Goal: Task Accomplishment & Management: Complete application form

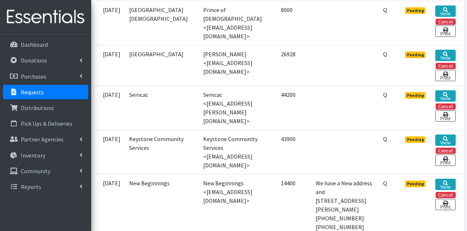
scroll to position [895, 0]
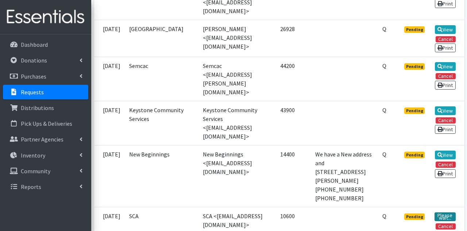
scroll to position [929, 0]
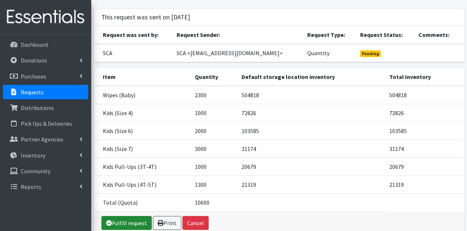
click at [120, 219] on link "Fulfill request" at bounding box center [126, 223] width 50 height 14
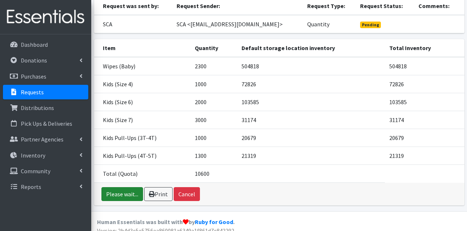
scroll to position [71, 0]
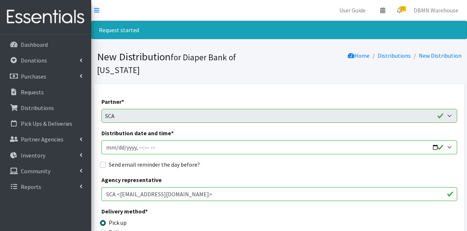
click at [124, 140] on input "Distribution date and time *" at bounding box center [279, 147] width 356 height 14
type input "[DATE]T09:30"
click at [104, 162] on input "Send email reminder the day before?" at bounding box center [103, 165] width 6 height 6
checkbox input "true"
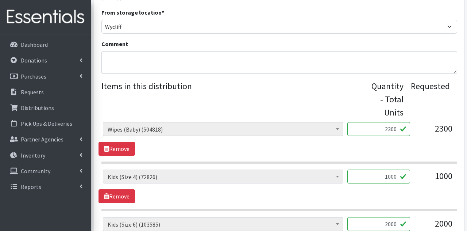
scroll to position [244, 0]
click at [394, 122] on input "2300" at bounding box center [378, 129] width 63 height 14
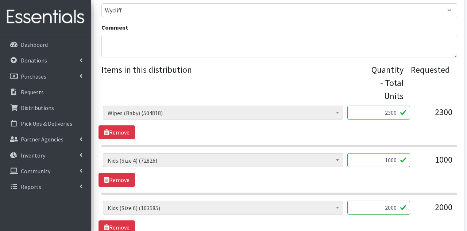
scroll to position [279, 0]
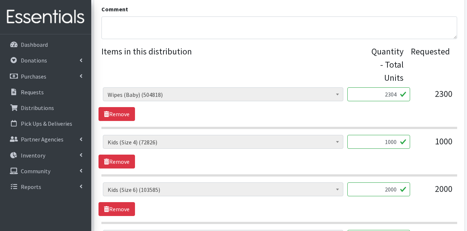
type input "2304"
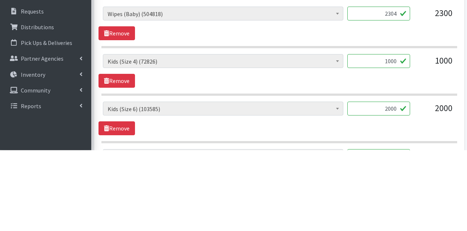
click at [395, 135] on input "1000" at bounding box center [378, 142] width 63 height 14
type input "1008"
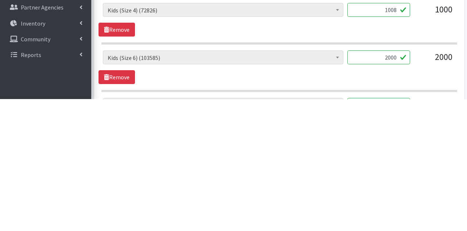
scroll to position [317, 0]
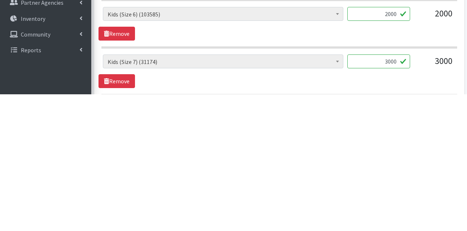
click at [396, 191] on input "3000" at bounding box center [378, 198] width 63 height 14
type input "3007"
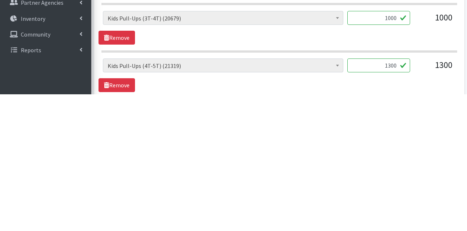
scroll to position [412, 0]
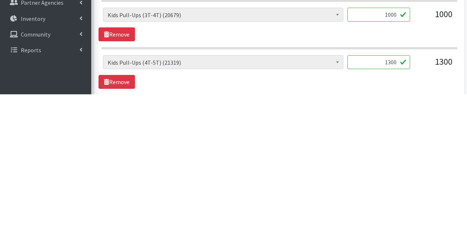
click at [393, 192] on input "1300" at bounding box center [378, 199] width 63 height 14
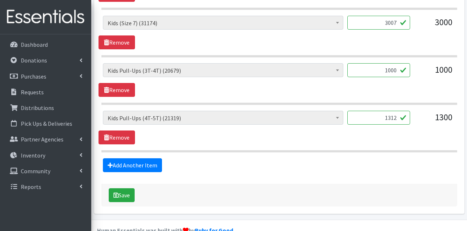
scroll to position [493, 0]
type input "1312"
click at [120, 188] on button "Save" at bounding box center [122, 195] width 26 height 14
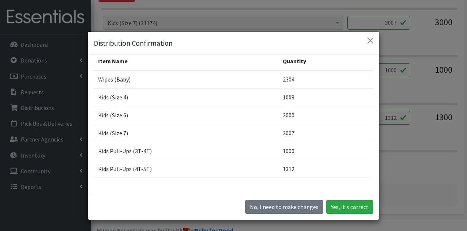
scroll to position [24, 0]
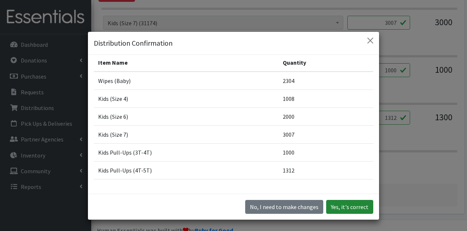
click at [351, 213] on button "Yes, it's correct" at bounding box center [349, 207] width 47 height 14
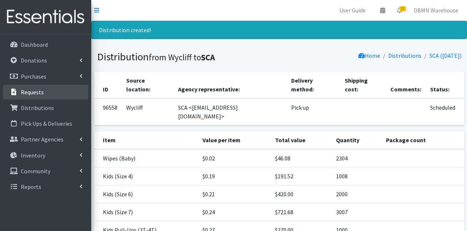
click at [35, 90] on p "Requests" at bounding box center [32, 91] width 23 height 7
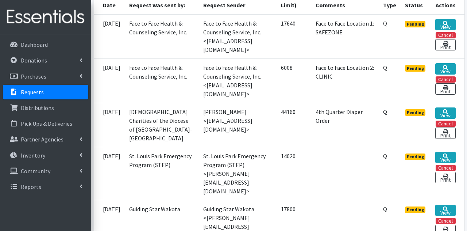
scroll to position [218, 0]
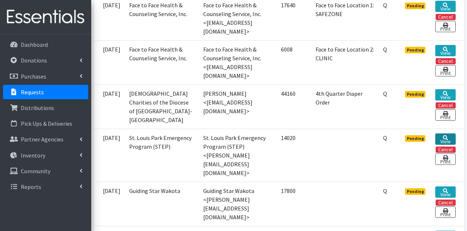
click at [446, 138] on link "View" at bounding box center [445, 138] width 20 height 11
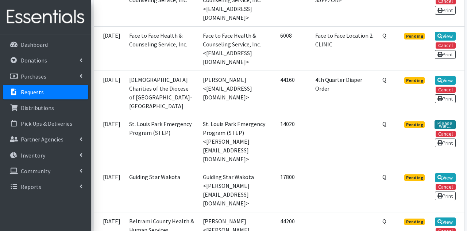
scroll to position [253, 0]
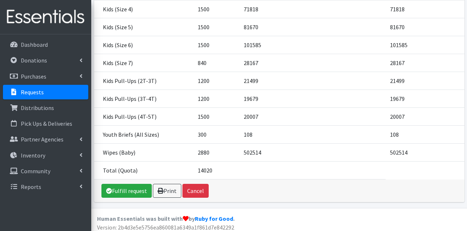
scroll to position [197, 0]
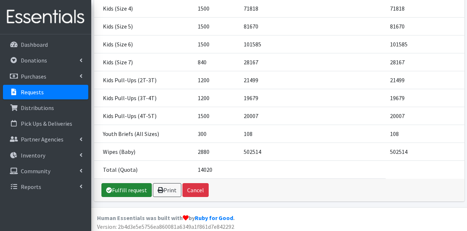
click at [126, 190] on link "Fulfill request" at bounding box center [126, 190] width 50 height 14
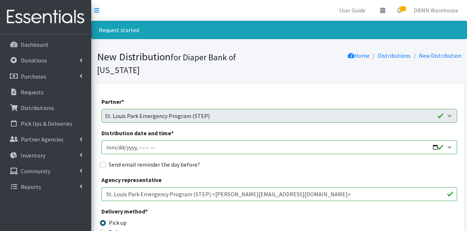
click at [120, 140] on input "Distribution date and time *" at bounding box center [279, 147] width 356 height 14
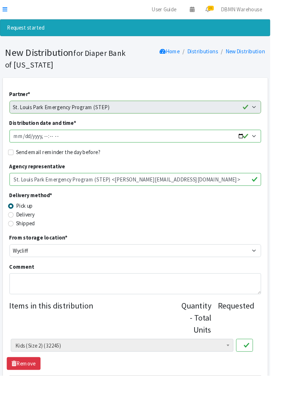
type input "[DATE]T09:30"
click at [13, 165] on input "Send email reminder the day before?" at bounding box center [12, 165] width 6 height 6
checkbox input "true"
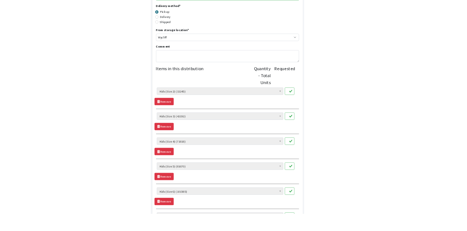
scroll to position [188, 0]
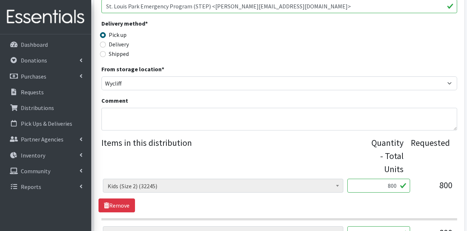
click at [395, 178] on input "800" at bounding box center [378, 185] width 63 height 14
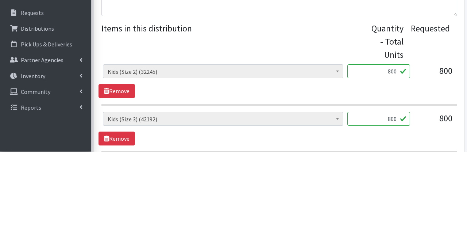
scroll to position [223, 0]
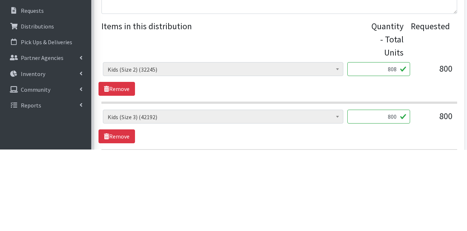
type input "808"
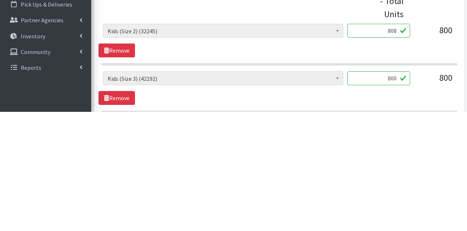
scroll to position [223, 0]
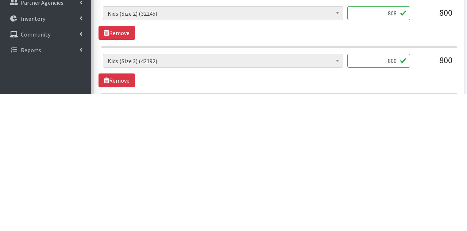
click at [396, 190] on input "800" at bounding box center [378, 197] width 63 height 14
type input "802"
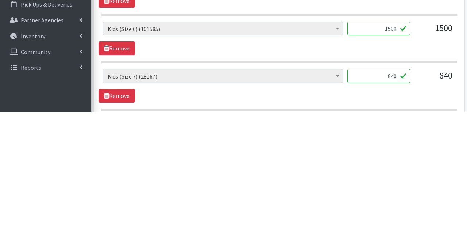
scroll to position [467, 0]
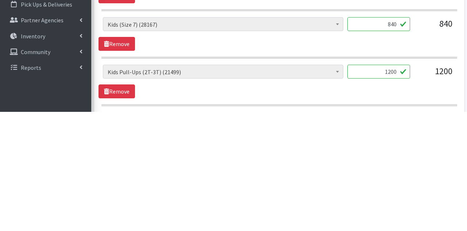
click at [392, 184] on input "1200" at bounding box center [378, 191] width 63 height 14
type input "1248"
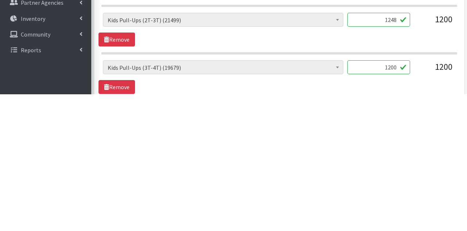
scroll to position [506, 0]
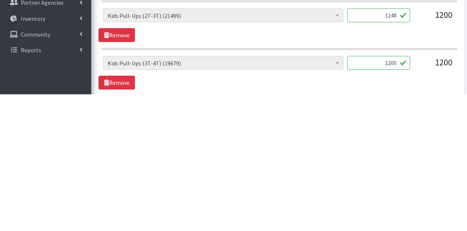
click at [395, 192] on input "1200" at bounding box center [378, 199] width 63 height 14
type input "1219"
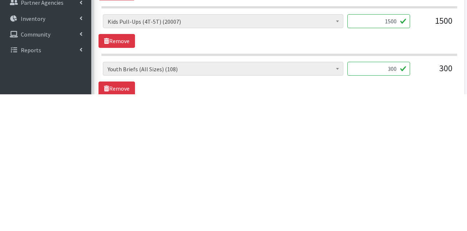
scroll to position [600, 0]
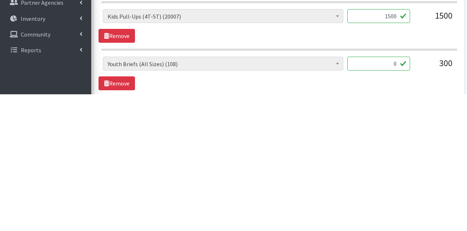
type input "0"
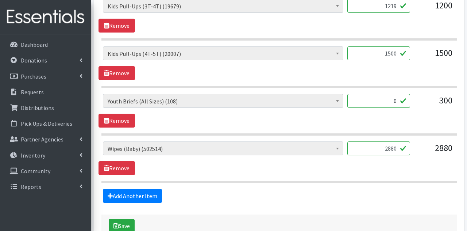
scroll to position [706, 0]
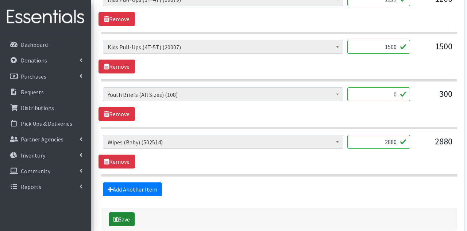
click at [126, 212] on button "Save" at bounding box center [122, 219] width 26 height 14
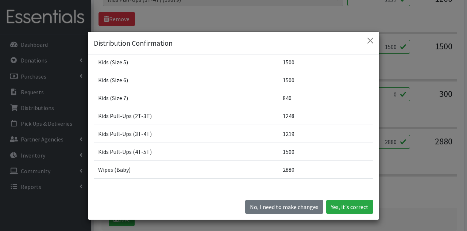
scroll to position [693, 0]
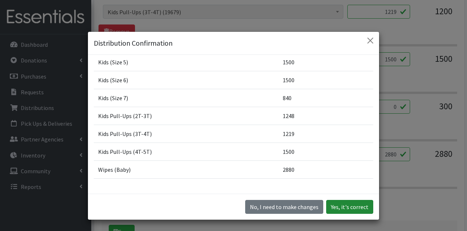
click at [347, 213] on button "Yes, it's correct" at bounding box center [349, 207] width 47 height 14
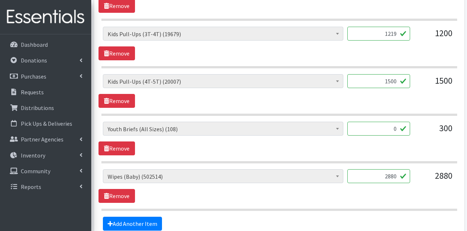
scroll to position [682, 0]
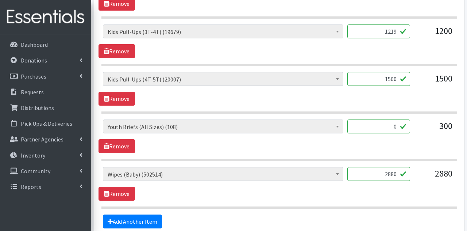
click at [395, 119] on input "0" at bounding box center [378, 126] width 63 height 14
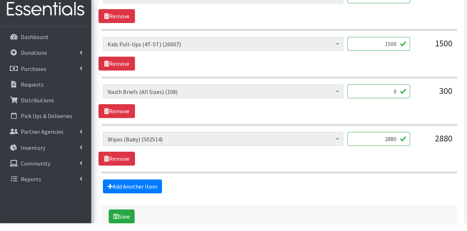
scroll to position [710, 0]
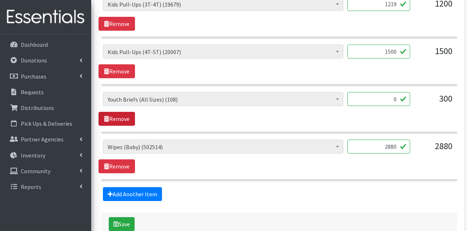
click at [120, 112] on link "Remove" at bounding box center [117, 119] width 36 height 14
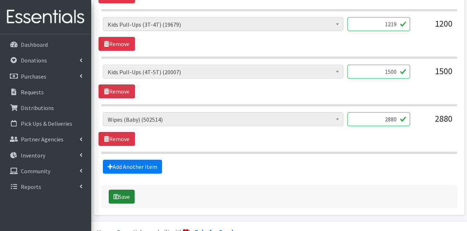
click at [127, 189] on button "Save" at bounding box center [122, 196] width 26 height 14
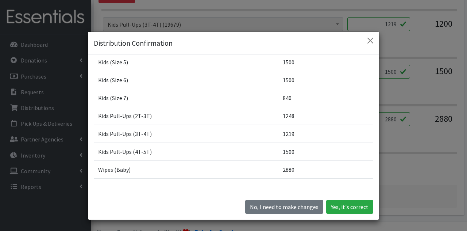
scroll to position [655, 0]
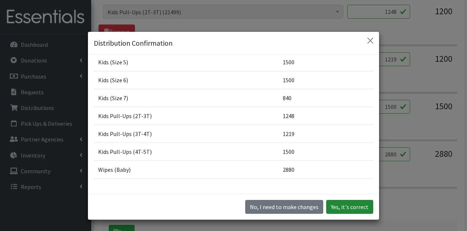
click at [355, 213] on button "Yes, it's correct" at bounding box center [349, 207] width 47 height 14
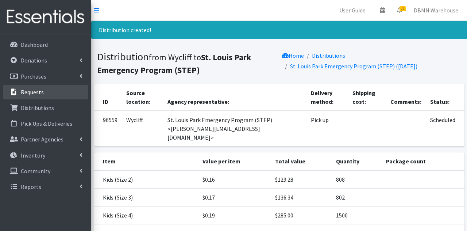
click at [31, 93] on p "Requests" at bounding box center [32, 91] width 23 height 7
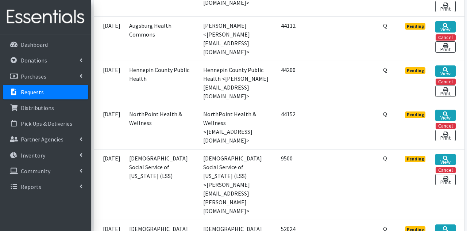
scroll to position [483, 0]
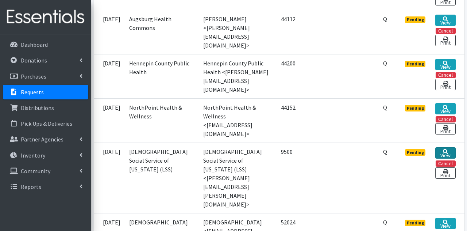
click at [446, 149] on icon at bounding box center [445, 151] width 5 height 5
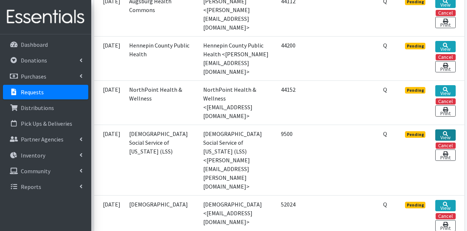
scroll to position [518, 0]
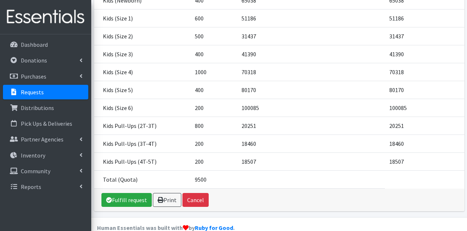
scroll to position [199, 0]
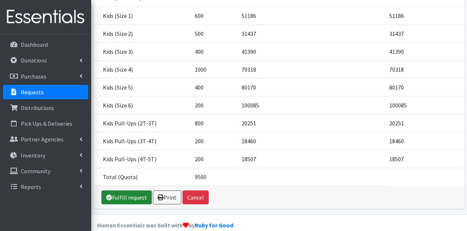
click at [121, 190] on link "Fulfill request" at bounding box center [126, 197] width 50 height 14
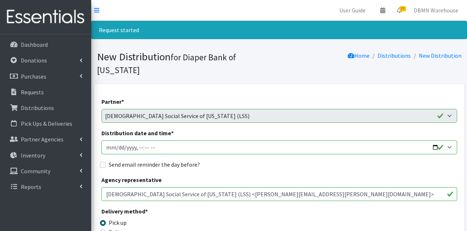
click at [118, 140] on input "Distribution date and time *" at bounding box center [279, 147] width 356 height 14
click at [136, 140] on input "Distribution date and time *" at bounding box center [279, 147] width 356 height 14
type input "2025-09-19T09:30"
click at [103, 162] on input "Send email reminder the day before?" at bounding box center [103, 165] width 6 height 6
checkbox input "true"
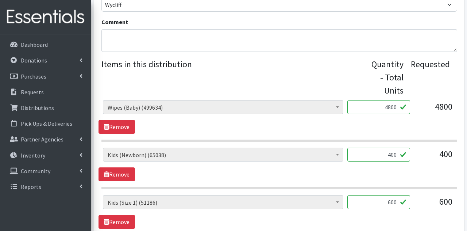
scroll to position [269, 0]
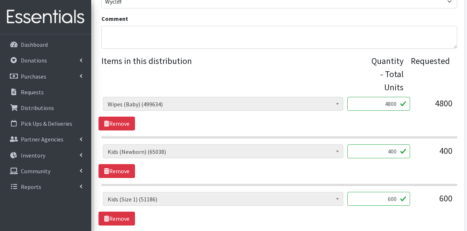
click at [393, 97] on input "4800" at bounding box center [378, 104] width 63 height 14
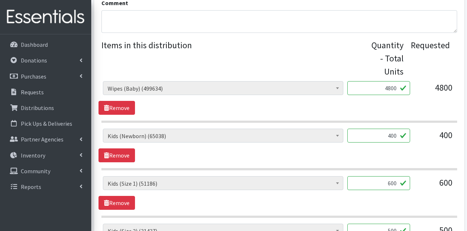
scroll to position [304, 0]
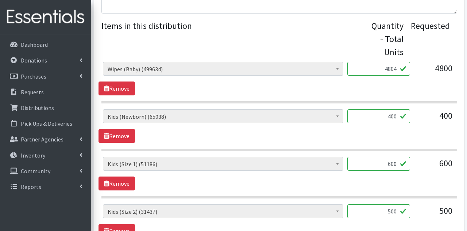
type input "4804"
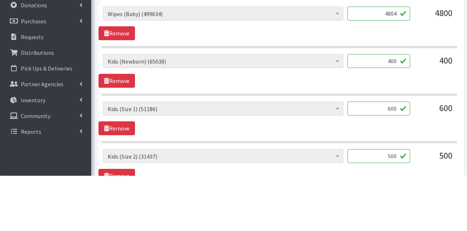
click at [394, 109] on input "400" at bounding box center [378, 116] width 63 height 14
type input "406"
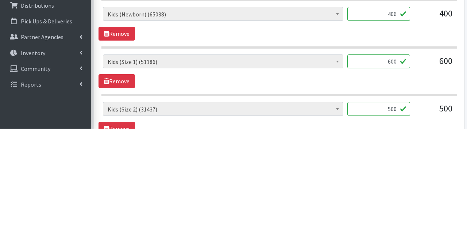
click at [395, 157] on input "600" at bounding box center [378, 164] width 63 height 14
type input "604"
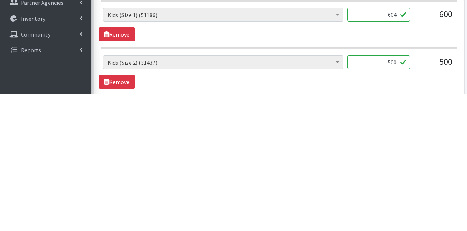
scroll to position [317, 0]
click at [396, 191] on input "500" at bounding box center [378, 198] width 63 height 14
type input "504"
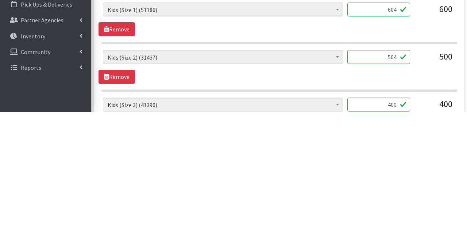
scroll to position [373, 0]
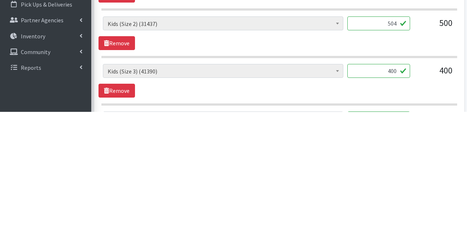
click at [390, 183] on input "400" at bounding box center [378, 190] width 63 height 14
type input "422"
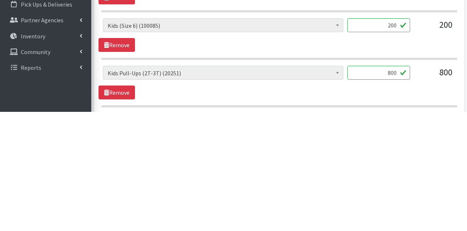
scroll to position [561, 0]
click at [396, 184] on input "800" at bounding box center [378, 191] width 63 height 14
type input "828"
click at [393, 185] on input "200" at bounding box center [378, 192] width 63 height 14
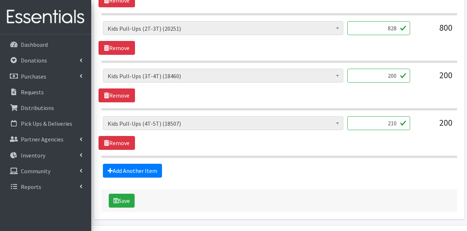
scroll to position [728, 0]
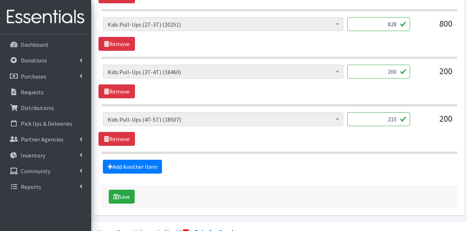
type input "210"
click at [121, 189] on button "Save" at bounding box center [122, 196] width 26 height 14
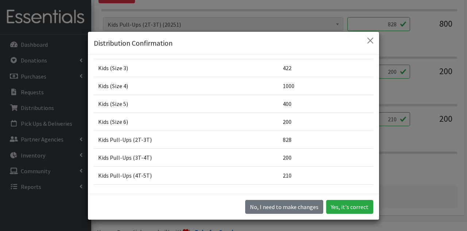
scroll to position [125, 0]
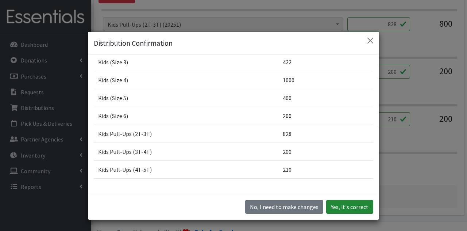
click at [347, 213] on button "Yes, it's correct" at bounding box center [349, 207] width 47 height 14
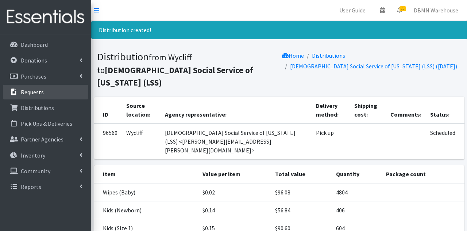
click at [30, 94] on p "Requests" at bounding box center [32, 91] width 23 height 7
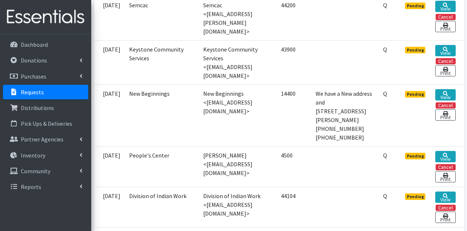
scroll to position [860, 0]
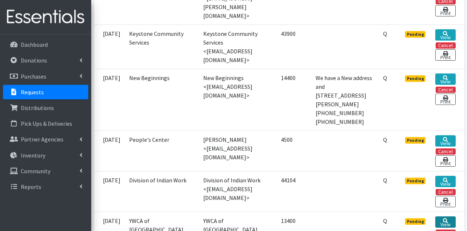
scroll to position [896, 0]
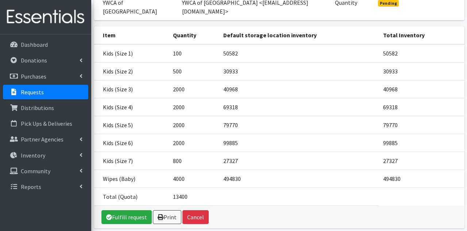
scroll to position [107, 0]
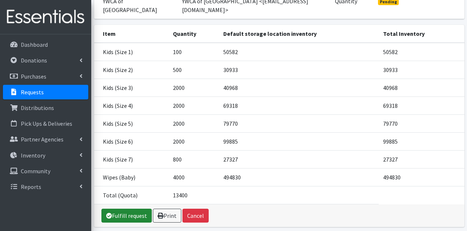
click at [120, 208] on link "Fulfill request" at bounding box center [126, 215] width 50 height 14
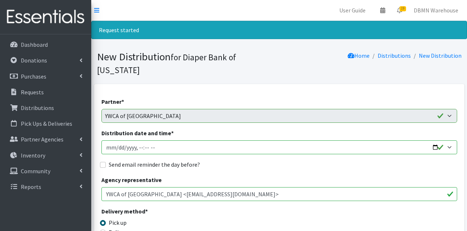
click at [116, 140] on input "Distribution date and time *" at bounding box center [279, 147] width 356 height 14
type input "2025-09-19T09:30"
click at [104, 162] on input "Send email reminder the day before?" at bounding box center [103, 165] width 6 height 6
checkbox input "true"
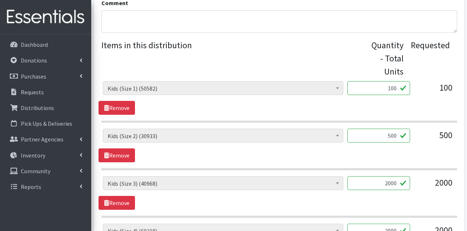
scroll to position [285, 0]
click at [395, 128] on input "500" at bounding box center [378, 135] width 63 height 14
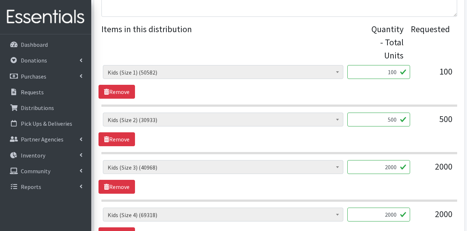
scroll to position [320, 0]
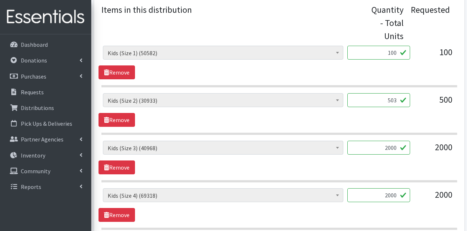
type input "503"
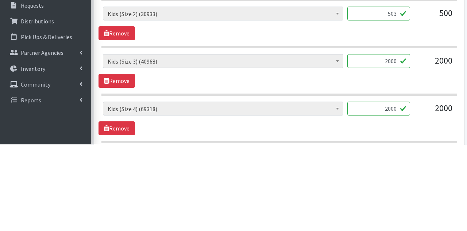
click at [396, 140] on input "2000" at bounding box center [378, 147] width 63 height 14
type input "2002"
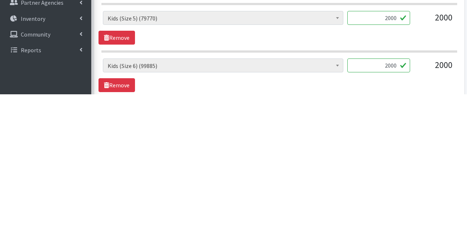
scroll to position [412, 0]
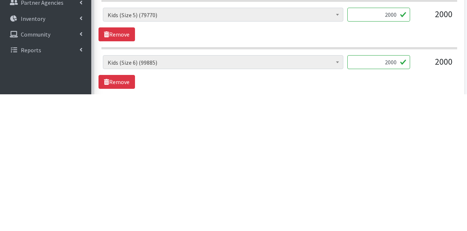
click at [396, 192] on input "2000" at bounding box center [378, 199] width 63 height 14
type input "2008"
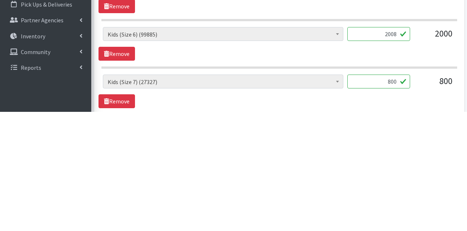
scroll to position [467, 0]
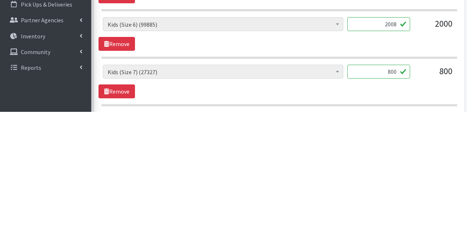
click at [393, 184] on input "800" at bounding box center [378, 191] width 63 height 14
type input "818"
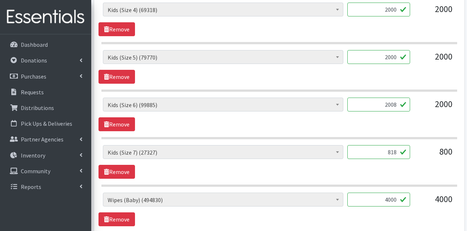
scroll to position [587, 0]
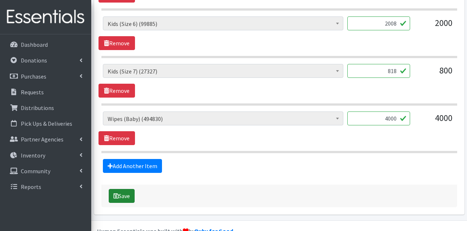
click at [120, 189] on button "Save" at bounding box center [122, 196] width 26 height 14
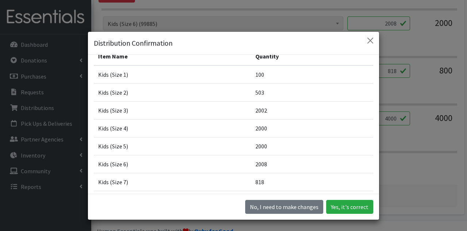
scroll to position [31, 0]
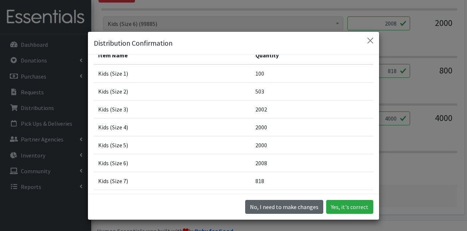
click at [267, 213] on button "No, I need to make changes" at bounding box center [284, 207] width 78 height 14
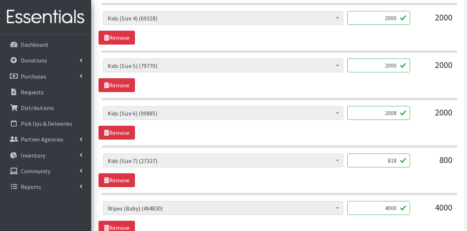
scroll to position [552, 0]
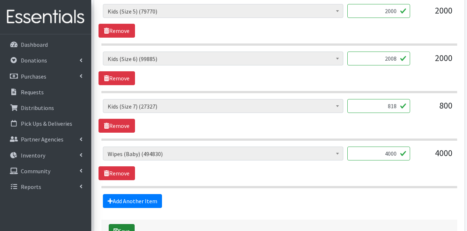
click at [125, 224] on button "Save" at bounding box center [122, 231] width 26 height 14
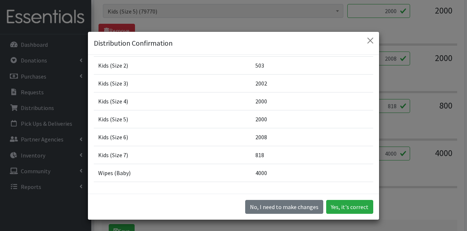
scroll to position [61, 0]
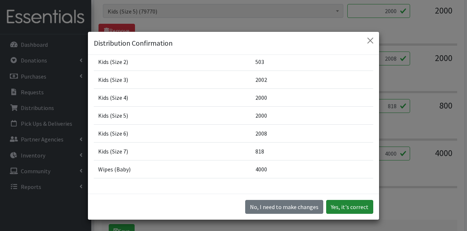
click at [350, 213] on button "Yes, it's correct" at bounding box center [349, 207] width 47 height 14
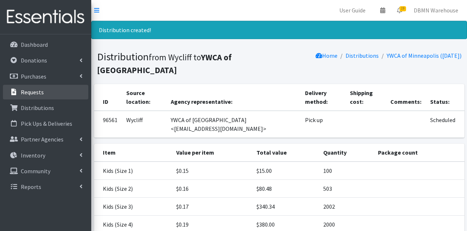
click at [35, 90] on p "Requests" at bounding box center [32, 91] width 23 height 7
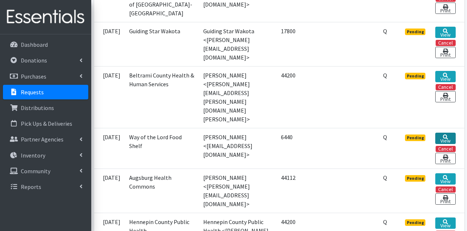
click at [446, 134] on icon at bounding box center [445, 136] width 5 height 5
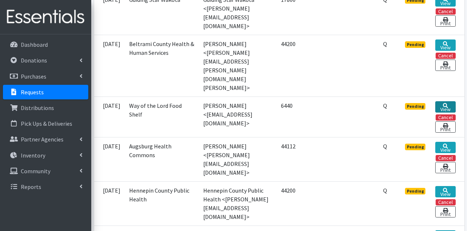
scroll to position [360, 0]
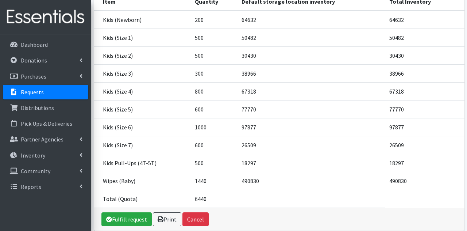
scroll to position [153, 0]
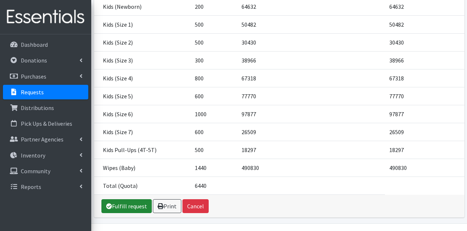
click at [120, 199] on link "Fulfill request" at bounding box center [126, 206] width 50 height 14
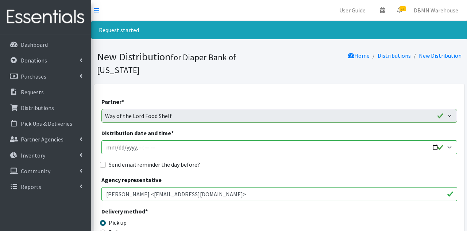
click at [115, 140] on input "Distribution date and time *" at bounding box center [279, 147] width 356 height 14
type input "[DATE]T09:30"
click at [101, 162] on input "Send email reminder the day before?" at bounding box center [103, 165] width 6 height 6
checkbox input "true"
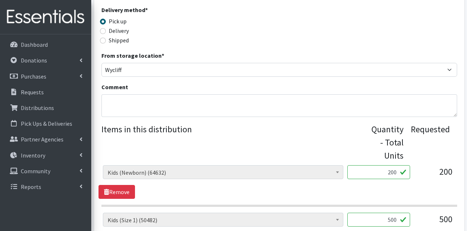
scroll to position [205, 0]
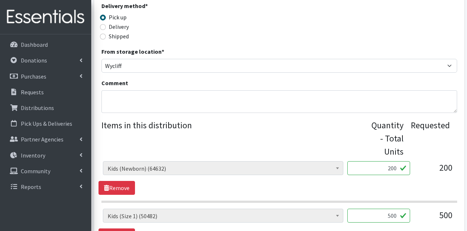
click at [396, 208] on input "500" at bounding box center [378, 215] width 63 height 14
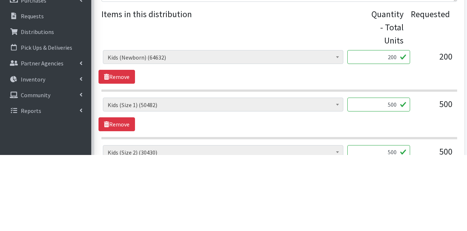
scroll to position [240, 0]
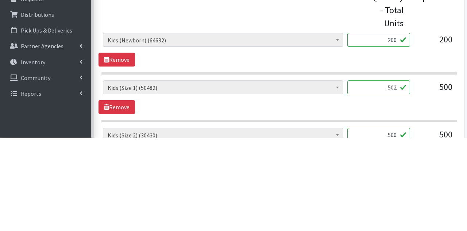
type input "502"
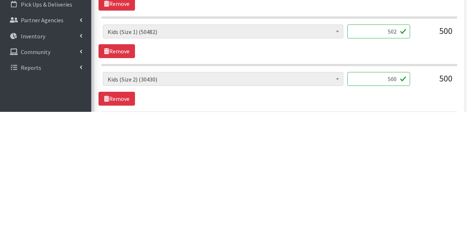
scroll to position [279, 0]
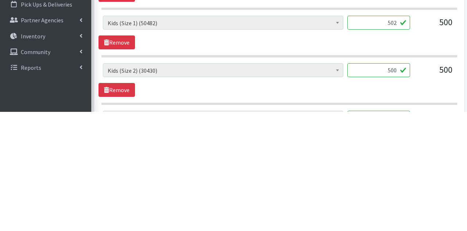
click at [396, 182] on input "500" at bounding box center [378, 189] width 63 height 14
type input "507"
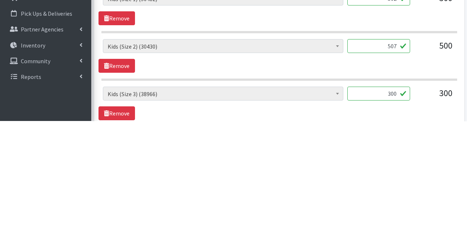
scroll to position [317, 0]
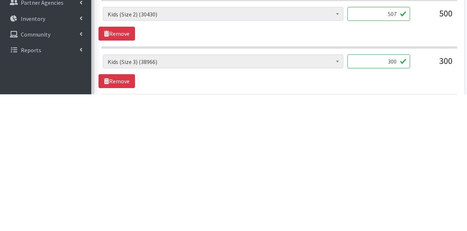
click at [396, 191] on input "300" at bounding box center [378, 198] width 63 height 14
type input "301"
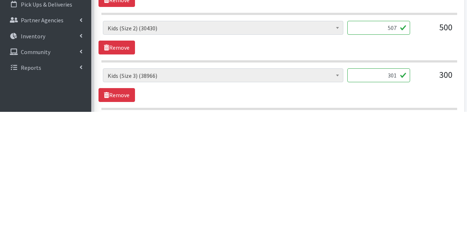
scroll to position [373, 0]
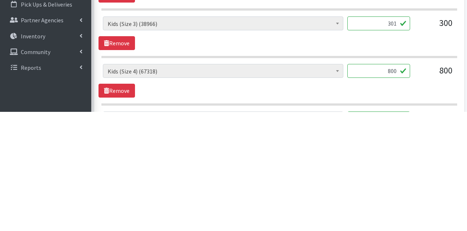
click at [396, 183] on input "800" at bounding box center [378, 190] width 63 height 14
type input "808"
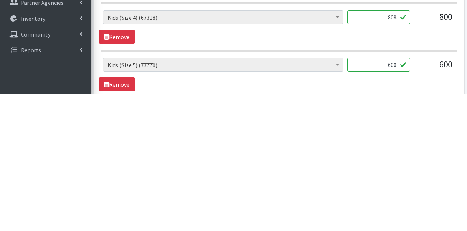
scroll to position [412, 0]
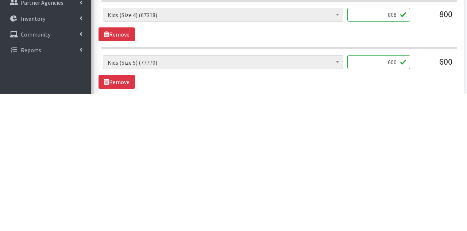
click at [396, 192] on input "600" at bounding box center [378, 199] width 63 height 14
type input "608"
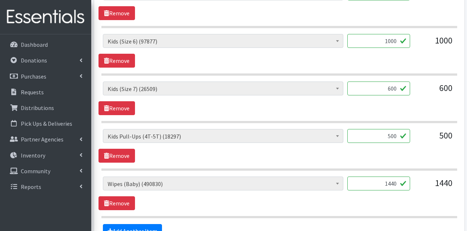
scroll to position [681, 0]
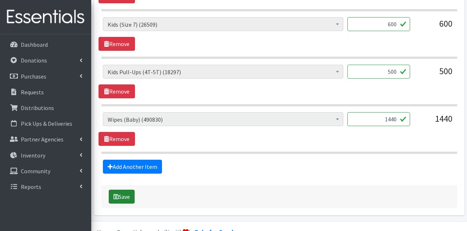
click at [120, 189] on button "Save" at bounding box center [122, 196] width 26 height 14
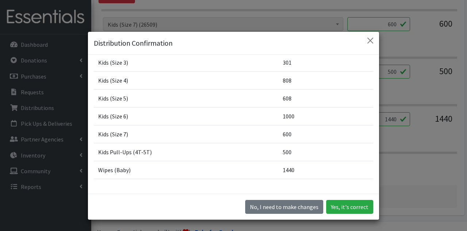
scroll to position [96, 0]
click at [352, 213] on button "Yes, it's correct" at bounding box center [349, 207] width 47 height 14
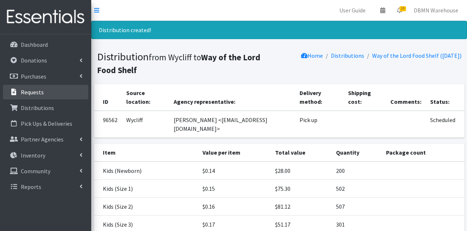
click at [28, 94] on p "Requests" at bounding box center [32, 91] width 23 height 7
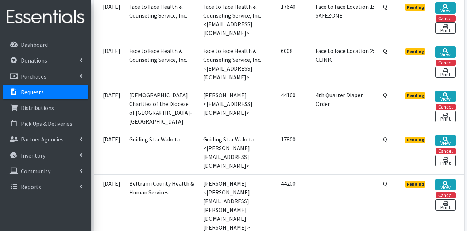
scroll to position [224, 0]
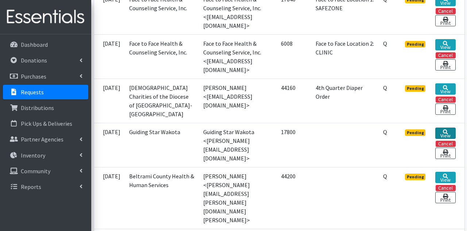
click at [444, 130] on icon at bounding box center [445, 131] width 5 height 5
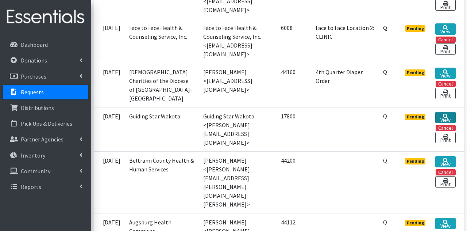
scroll to position [259, 0]
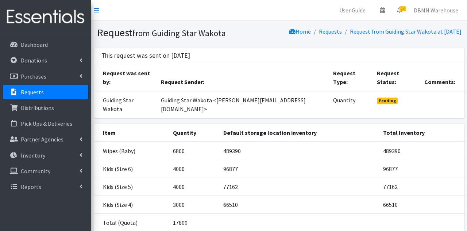
scroll to position [11, 0]
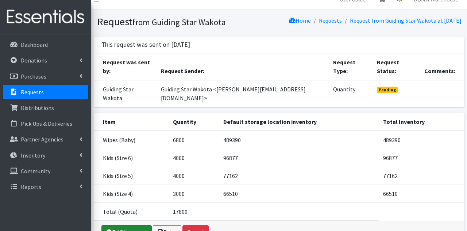
click at [120, 225] on link "Fulfill request" at bounding box center [126, 232] width 50 height 14
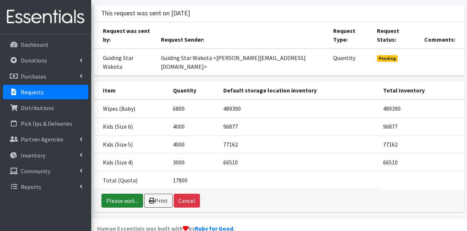
scroll to position [44, 0]
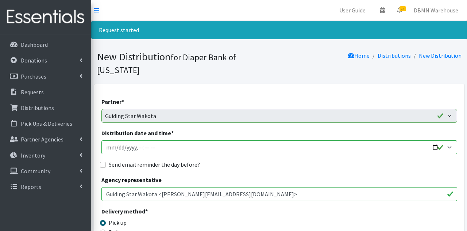
click at [115, 140] on input "Distribution date and time *" at bounding box center [279, 147] width 356 height 14
type input "2025-09-19T09:30"
click at [102, 162] on input "Send email reminder the day before?" at bounding box center [103, 165] width 6 height 6
checkbox input "true"
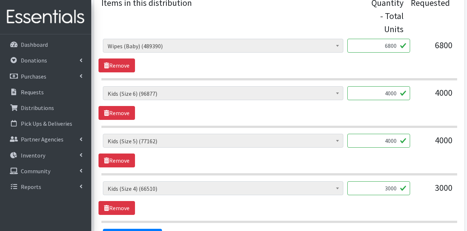
scroll to position [328, 0]
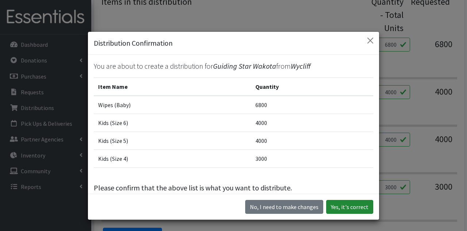
click at [354, 213] on button "Yes, it's correct" at bounding box center [349, 207] width 47 height 14
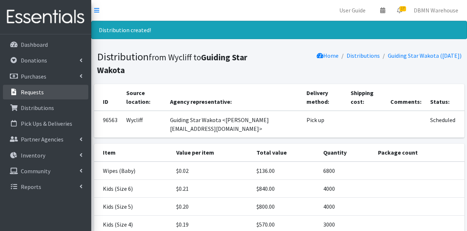
click at [28, 93] on p "Requests" at bounding box center [32, 91] width 23 height 7
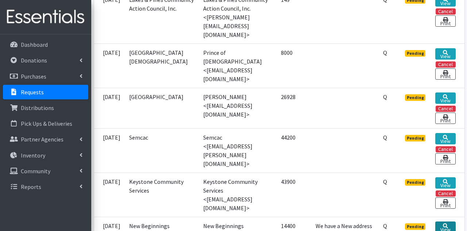
click at [447, 221] on link "View" at bounding box center [445, 226] width 20 height 11
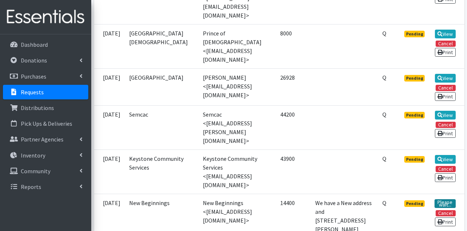
scroll to position [679, 0]
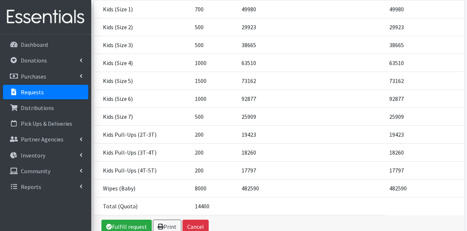
scroll to position [169, 0]
click at [118, 224] on link "Fulfill request" at bounding box center [126, 226] width 50 height 14
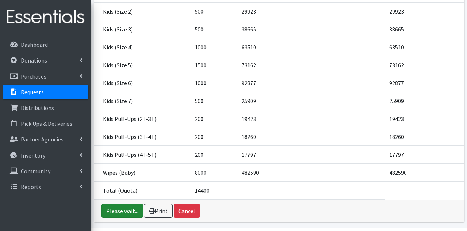
scroll to position [202, 0]
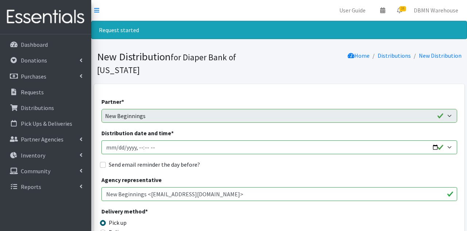
click at [115, 140] on input "Distribution date and time *" at bounding box center [279, 147] width 356 height 14
type input "2025-09-19T09:30"
click at [105, 162] on input "Send email reminder the day before?" at bounding box center [103, 165] width 6 height 6
checkbox input "true"
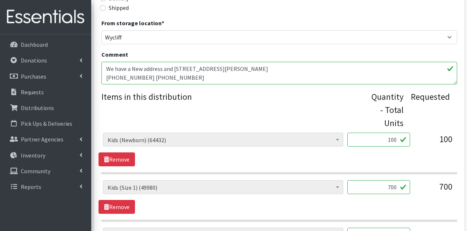
scroll to position [234, 0]
click at [393, 132] on input "100" at bounding box center [378, 139] width 63 height 14
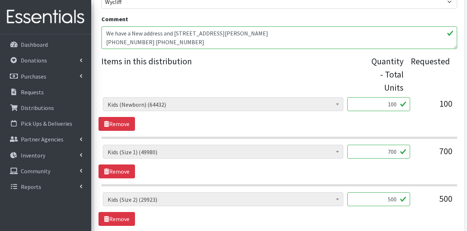
scroll to position [269, 0]
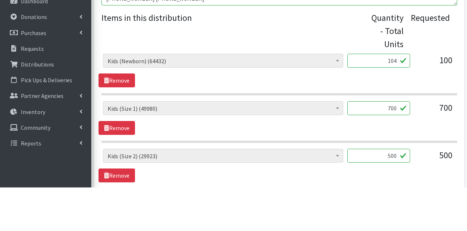
type input "104"
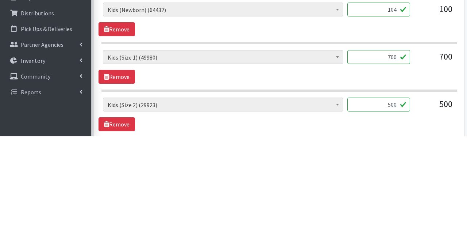
scroll to position [270, 0]
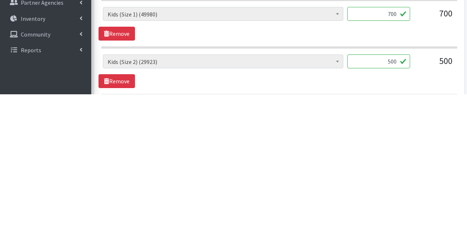
click at [396, 191] on input "500" at bounding box center [378, 198] width 63 height 14
type input "503"
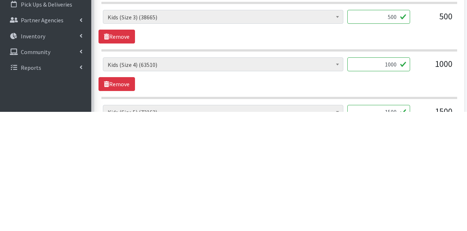
scroll to position [420, 0]
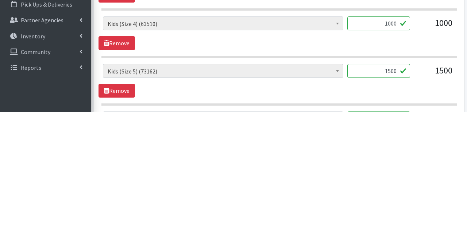
click at [396, 183] on input "1500" at bounding box center [378, 190] width 63 height 14
type input "1508"
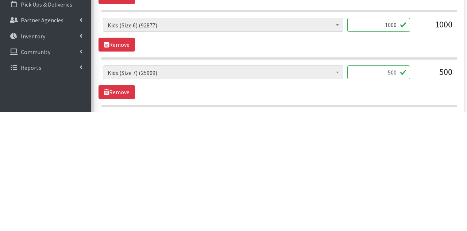
scroll to position [515, 0]
click at [395, 184] on input "500" at bounding box center [378, 191] width 63 height 14
type input "504"
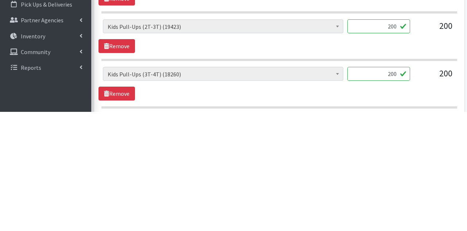
scroll to position [609, 0]
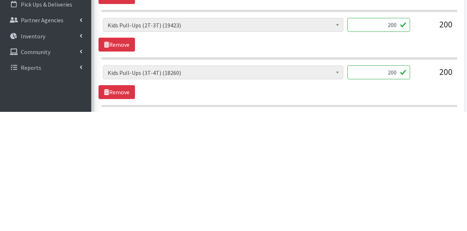
click at [395, 184] on input "200" at bounding box center [378, 191] width 63 height 14
type input "250"
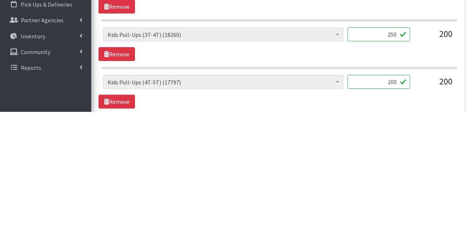
scroll to position [647, 0]
click at [396, 193] on input "200" at bounding box center [378, 200] width 63 height 14
type input "250"
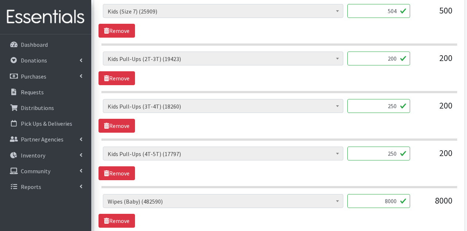
scroll to position [775, 0]
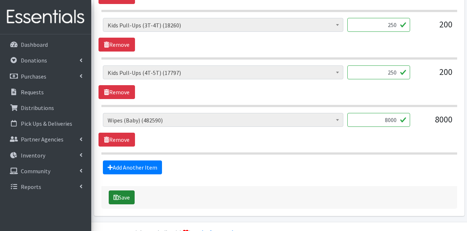
click at [123, 190] on button "Save" at bounding box center [122, 197] width 26 height 14
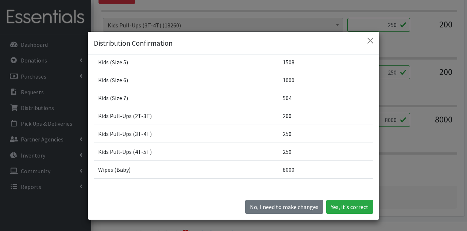
scroll to position [740, 0]
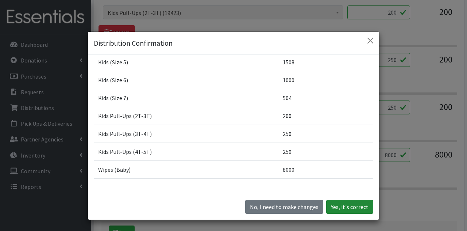
click at [351, 213] on button "Yes, it's correct" at bounding box center [349, 207] width 47 height 14
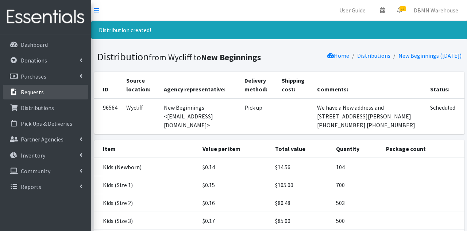
click at [35, 90] on p "Requests" at bounding box center [32, 91] width 23 height 7
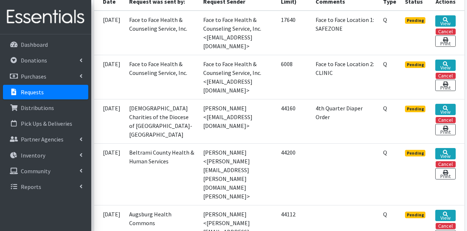
scroll to position [215, 0]
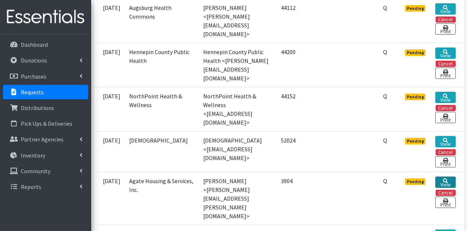
click at [447, 178] on icon at bounding box center [445, 180] width 5 height 5
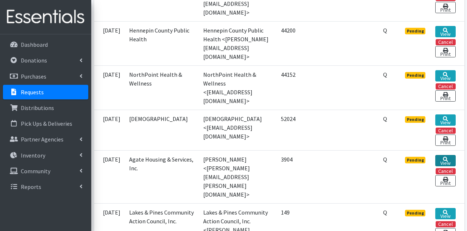
scroll to position [445, 0]
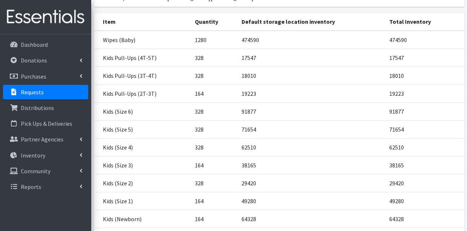
scroll to position [170, 0]
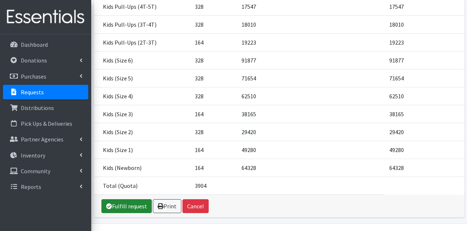
click at [112, 199] on link "Fulfill request" at bounding box center [126, 206] width 50 height 14
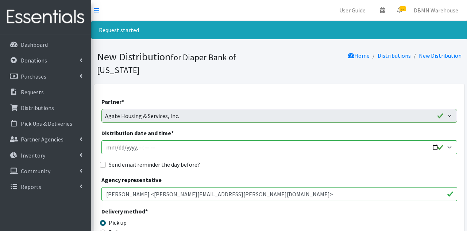
click at [117, 140] on input "Distribution date and time *" at bounding box center [279, 147] width 356 height 14
type input "[DATE]T09:30"
click at [103, 162] on input "Send email reminder the day before?" at bounding box center [103, 165] width 6 height 6
checkbox input "true"
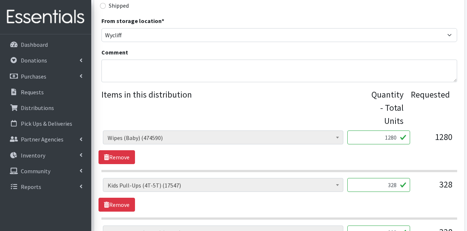
scroll to position [238, 0]
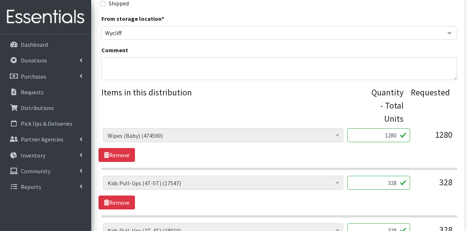
click at [395, 128] on input "1280" at bounding box center [378, 135] width 63 height 14
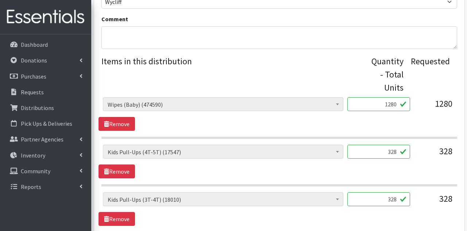
scroll to position [273, 0]
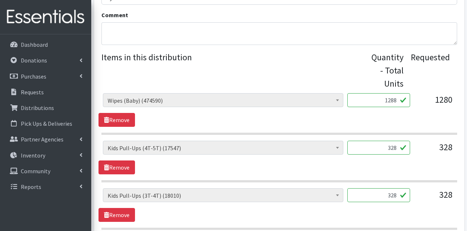
type input "1288"
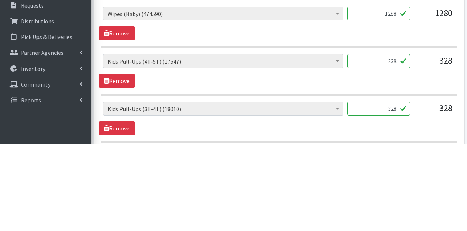
click at [395, 140] on input "328" at bounding box center [378, 147] width 63 height 14
type input "343"
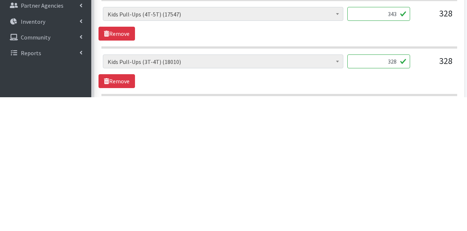
click at [395, 188] on input "328" at bounding box center [378, 195] width 63 height 14
type input "337"
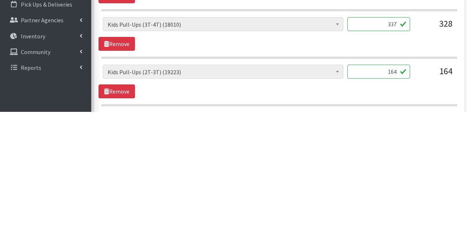
scroll to position [326, 0]
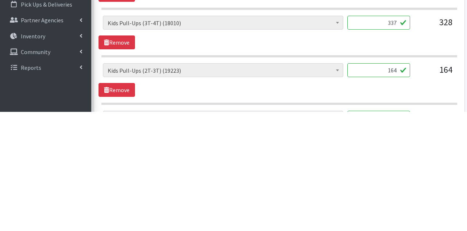
click at [394, 182] on input "164" at bounding box center [378, 189] width 63 height 14
type input "170"
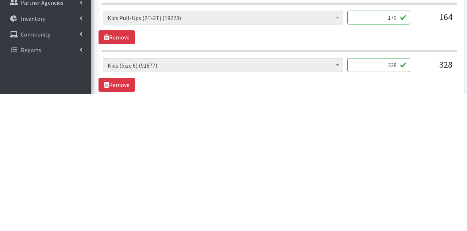
scroll to position [365, 0]
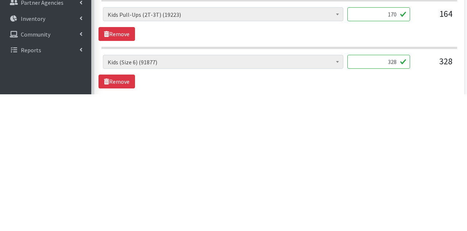
click at [395, 191] on input "328" at bounding box center [378, 198] width 63 height 14
type input "330"
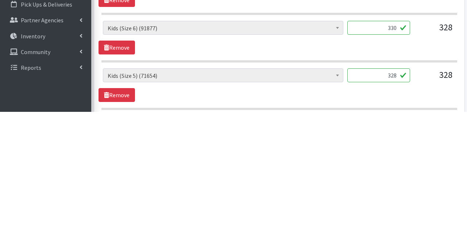
scroll to position [420, 0]
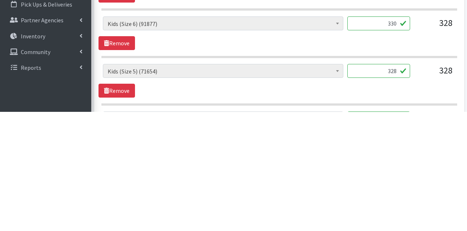
click at [395, 183] on input "328" at bounding box center [378, 190] width 63 height 14
type input "336"
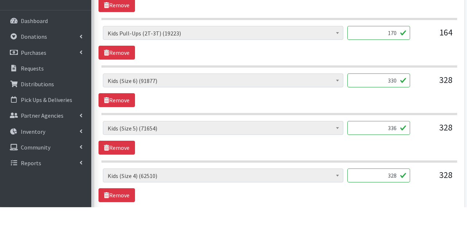
scroll to position [459, 0]
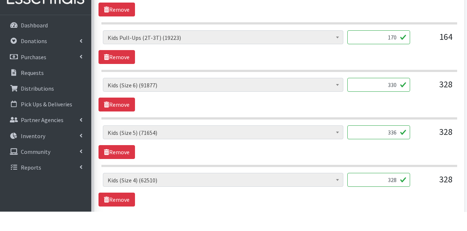
click at [401, 97] on input "330" at bounding box center [378, 104] width 63 height 14
type input "328"
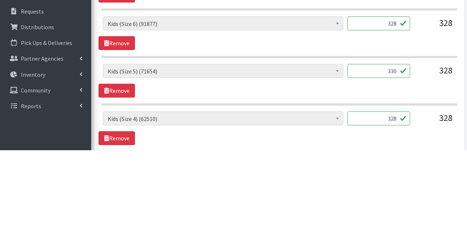
type input "330"
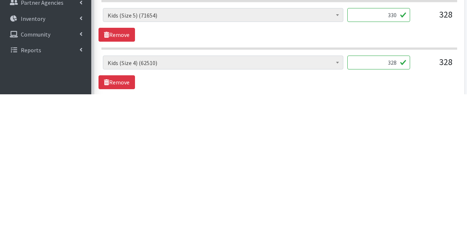
click at [394, 192] on input "328" at bounding box center [378, 199] width 63 height 14
type input "336"
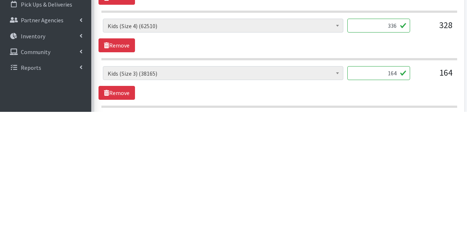
scroll to position [515, 0]
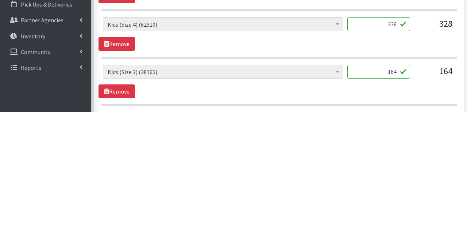
click at [396, 184] on input "164" at bounding box center [378, 191] width 63 height 14
type input "170"
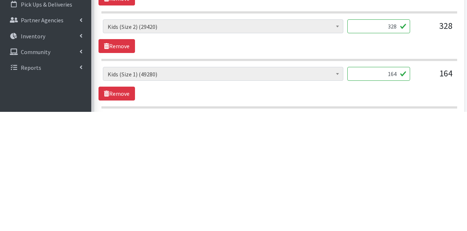
scroll to position [609, 0]
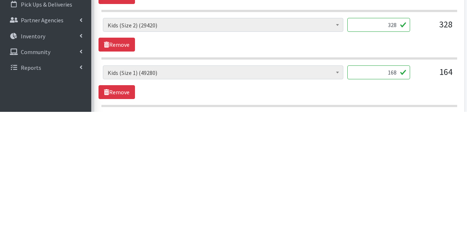
type input "168"
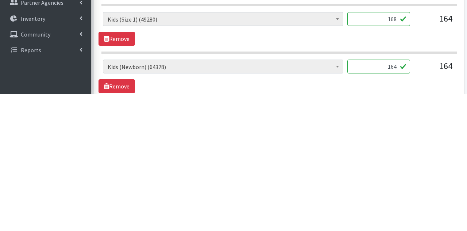
scroll to position [647, 0]
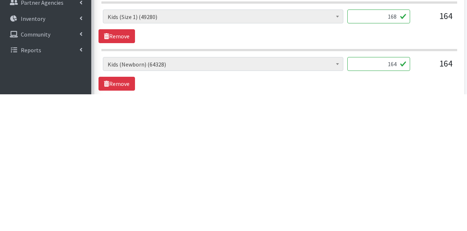
click at [395, 193] on input "164" at bounding box center [378, 200] width 63 height 14
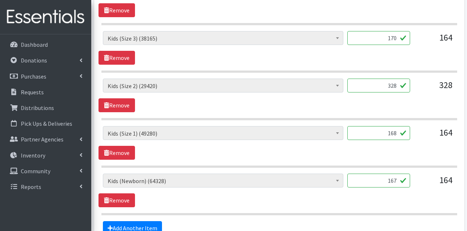
scroll to position [728, 0]
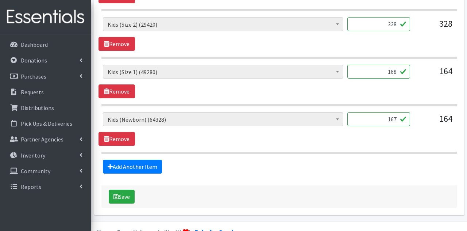
type input "167"
click at [119, 189] on button "Save" at bounding box center [122, 196] width 26 height 14
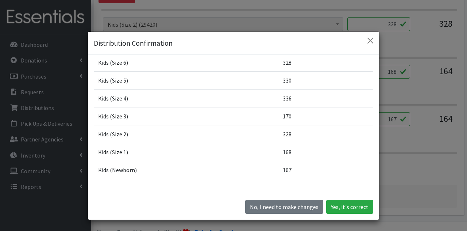
scroll to position [114, 0]
click at [347, 213] on button "Yes, it's correct" at bounding box center [349, 207] width 47 height 14
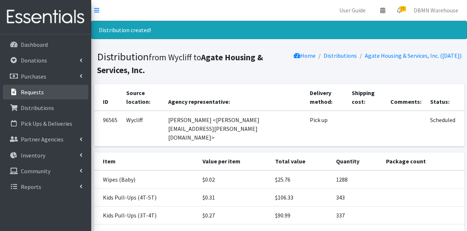
click at [31, 91] on p "Requests" at bounding box center [32, 91] width 23 height 7
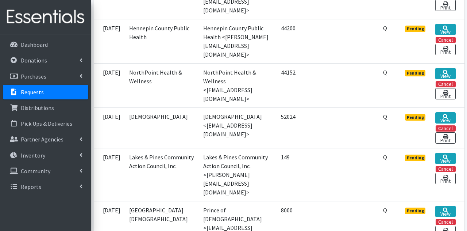
scroll to position [440, 0]
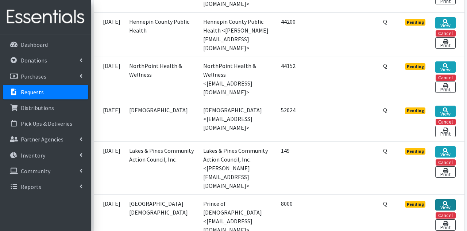
click at [447, 201] on icon at bounding box center [445, 203] width 5 height 5
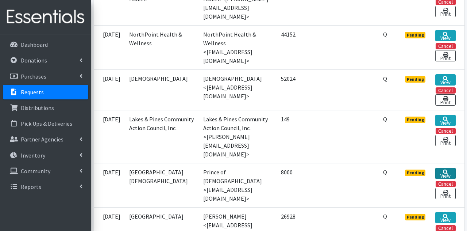
scroll to position [475, 0]
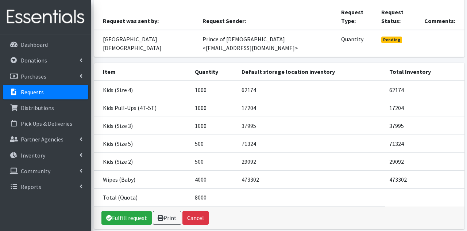
scroll to position [80, 0]
click at [122, 210] on link "Fulfill request" at bounding box center [126, 217] width 50 height 14
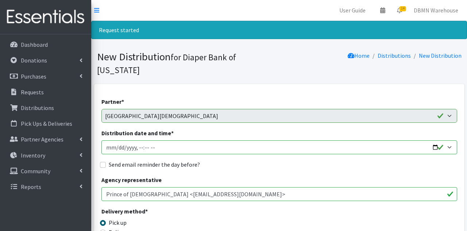
click at [118, 140] on input "Distribution date and time *" at bounding box center [279, 147] width 356 height 14
type input "2025-09-19T09:30"
click at [104, 162] on input "Send email reminder the day before?" at bounding box center [103, 165] width 6 height 6
checkbox input "true"
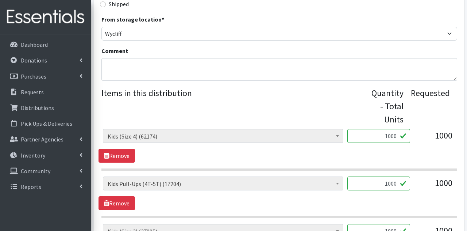
scroll to position [249, 0]
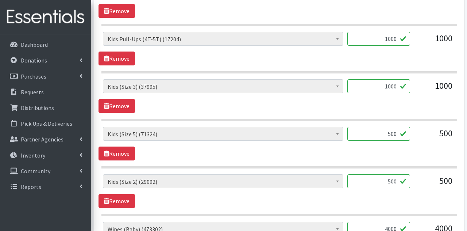
click at [392, 174] on input "500" at bounding box center [378, 181] width 63 height 14
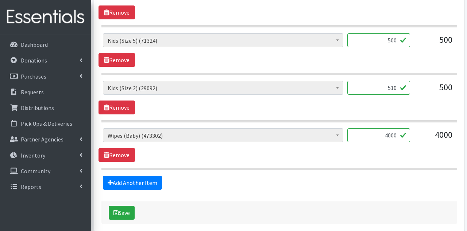
scroll to position [493, 0]
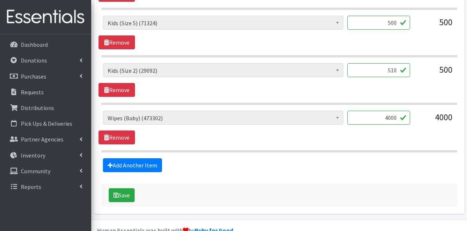
type input "510"
click at [123, 188] on button "Save" at bounding box center [122, 195] width 26 height 14
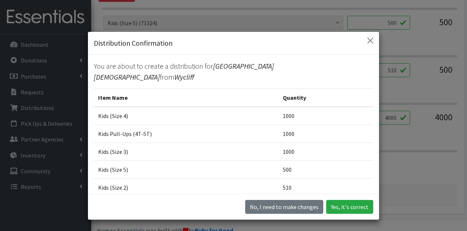
scroll to position [26, 0]
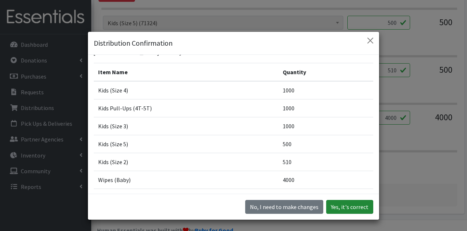
click at [355, 213] on button "Yes, it's correct" at bounding box center [349, 207] width 47 height 14
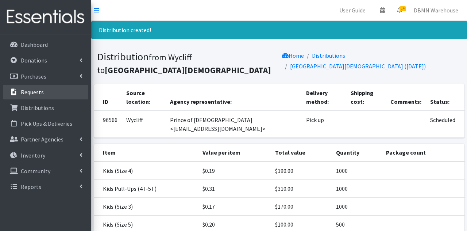
click at [31, 93] on p "Requests" at bounding box center [32, 91] width 23 height 7
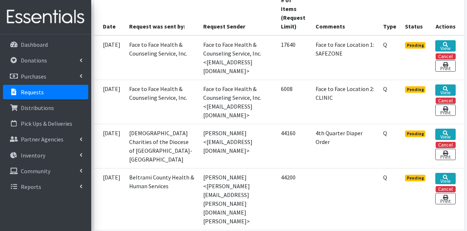
scroll to position [179, 0]
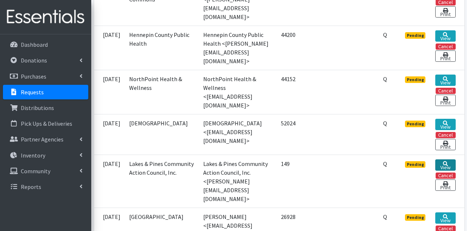
click at [446, 161] on icon at bounding box center [445, 163] width 5 height 5
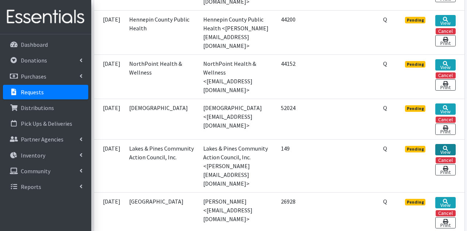
scroll to position [462, 0]
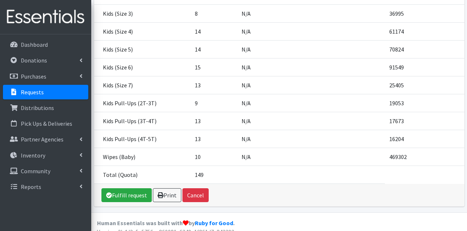
scroll to position [210, 0]
click at [125, 193] on link "Fulfill request" at bounding box center [126, 195] width 50 height 14
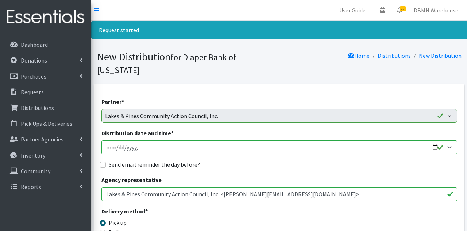
click at [115, 140] on input "Distribution date and time *" at bounding box center [279, 147] width 356 height 14
type input "[DATE]T09:30"
click at [103, 162] on input "Send email reminder the day before?" at bounding box center [103, 165] width 6 height 6
checkbox input "true"
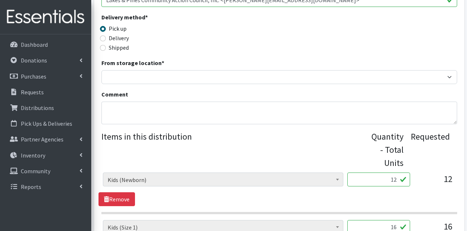
scroll to position [198, 0]
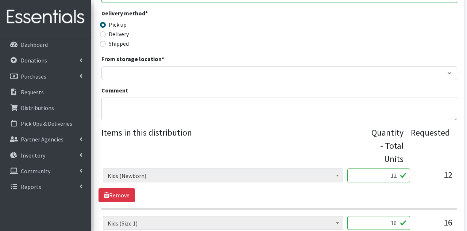
click at [395, 168] on input "12" at bounding box center [378, 175] width 63 height 14
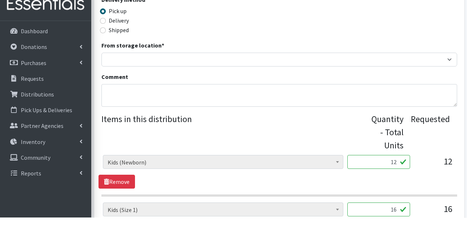
scroll to position [215, 0]
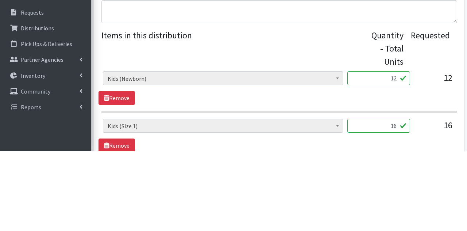
type input "1"
type input "32"
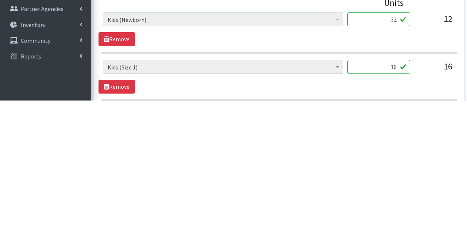
scroll to position [223, 0]
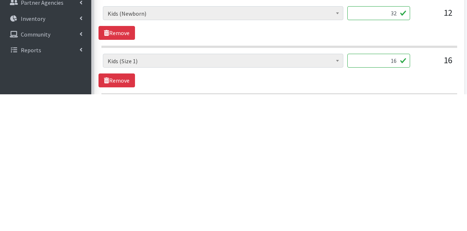
click at [395, 190] on input "16" at bounding box center [378, 197] width 63 height 14
type input "1"
type input "27"
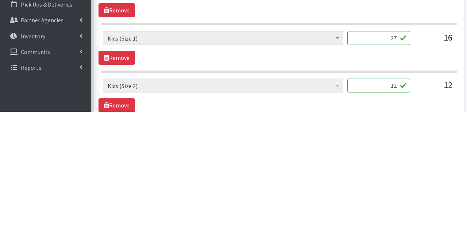
scroll to position [279, 0]
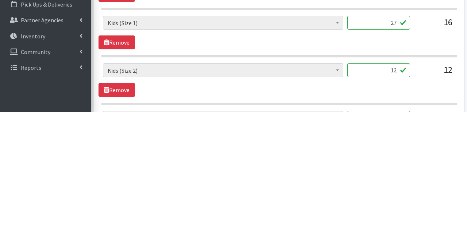
click at [395, 182] on input "12" at bounding box center [378, 189] width 63 height 14
type input "1"
type input "27"
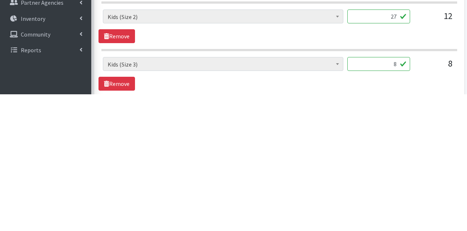
scroll to position [317, 0]
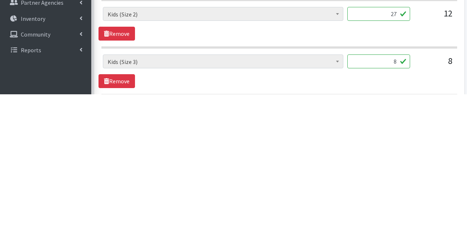
click at [402, 191] on input "8" at bounding box center [378, 198] width 63 height 14
type input "20"
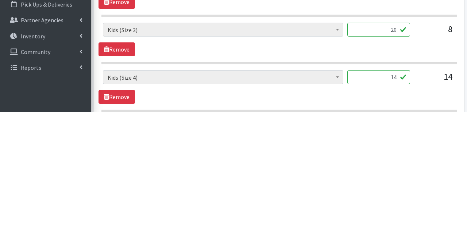
scroll to position [373, 0]
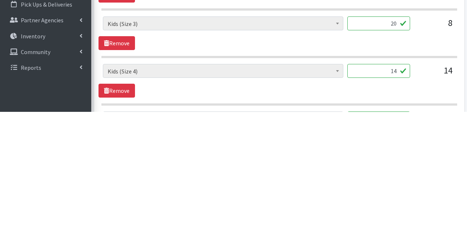
click at [396, 183] on input "14" at bounding box center [378, 190] width 63 height 14
type input "1"
type input "28"
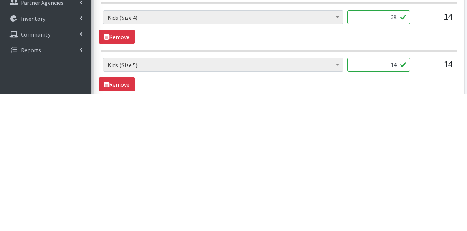
scroll to position [412, 0]
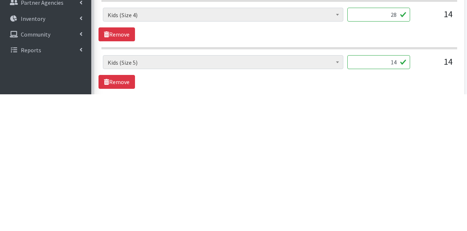
click at [395, 192] on input "14" at bounding box center [378, 199] width 63 height 14
type input "4"
type input "37"
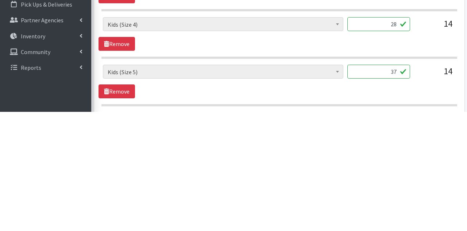
scroll to position [467, 0]
click at [396, 184] on input "15" at bounding box center [378, 191] width 63 height 14
type input "1"
type input "21"
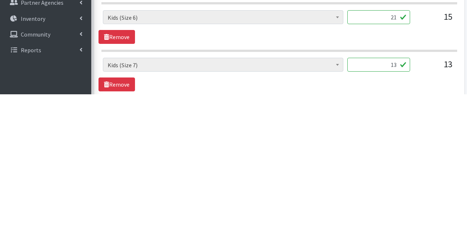
scroll to position [506, 0]
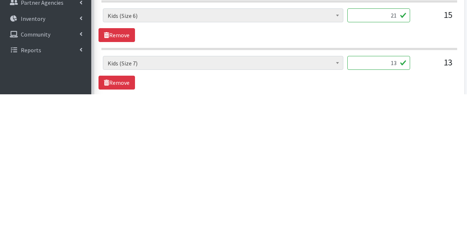
click at [395, 192] on input "13" at bounding box center [378, 199] width 63 height 14
type input "3"
type input "20"
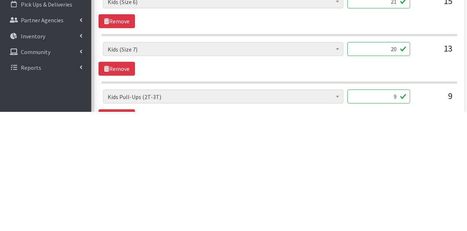
scroll to position [561, 0]
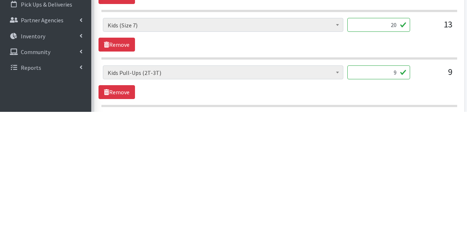
click at [396, 184] on input "9" at bounding box center [378, 191] width 63 height 14
type input "31"
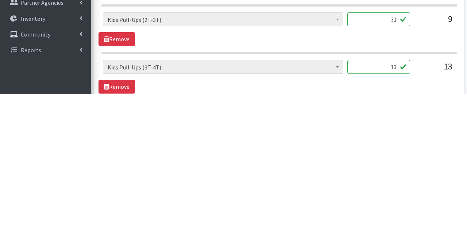
scroll to position [600, 0]
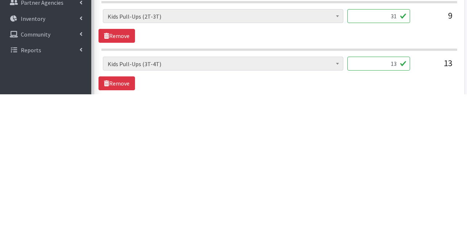
click at [395, 193] on input "13" at bounding box center [378, 200] width 63 height 14
click at [396, 193] on input "13" at bounding box center [378, 200] width 63 height 14
type input "1"
type input "22"
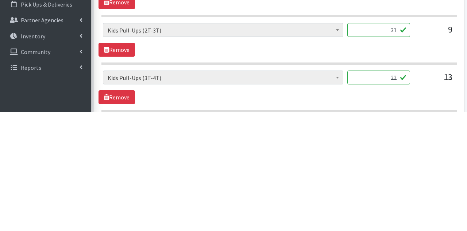
scroll to position [655, 0]
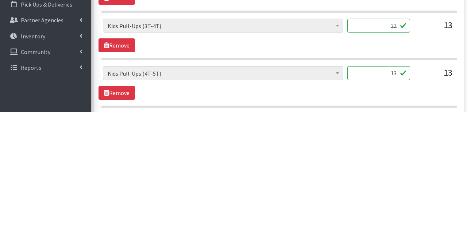
click at [404, 185] on input "13" at bounding box center [378, 192] width 63 height 14
type input "19"
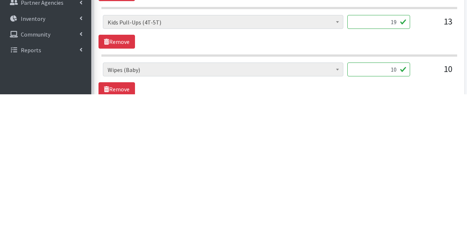
scroll to position [694, 0]
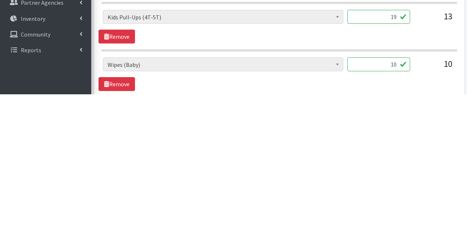
click at [396, 194] on input "10" at bounding box center [378, 201] width 63 height 14
type input "1"
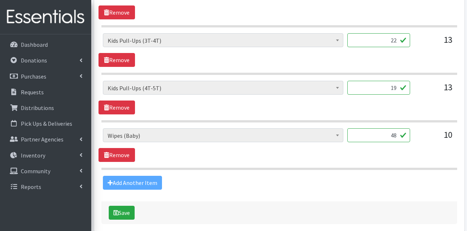
scroll to position [775, 0]
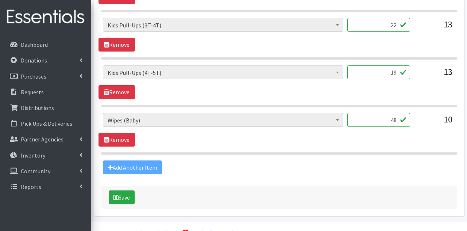
type input "48"
click at [121, 190] on button "Save" at bounding box center [122, 197] width 26 height 14
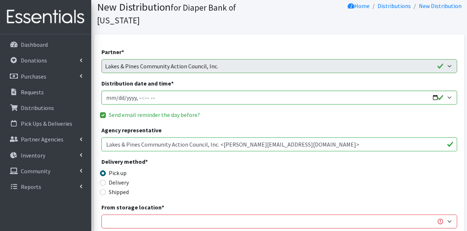
scroll to position [61, 0]
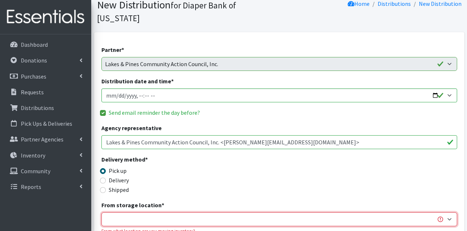
click at [404, 212] on select "Wycliff" at bounding box center [279, 219] width 356 height 14
select select "434"
click at [101, 212] on select "Wycliff" at bounding box center [279, 219] width 356 height 14
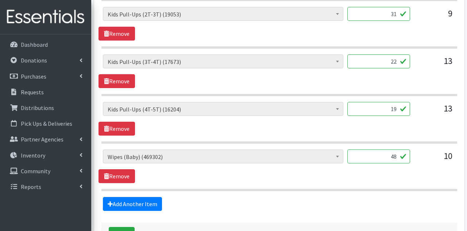
scroll to position [758, 0]
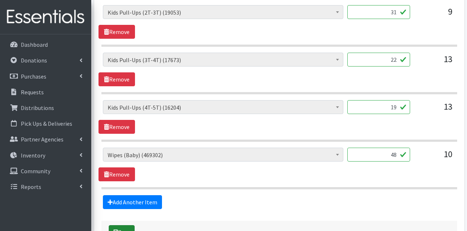
click at [121, 225] on button "Save" at bounding box center [122, 232] width 26 height 14
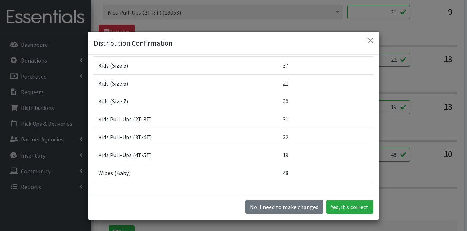
scroll to position [143, 0]
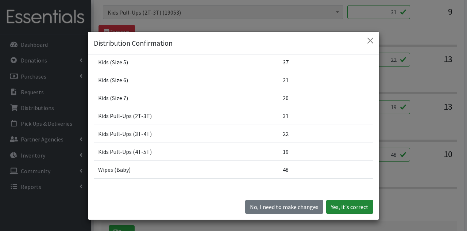
click at [357, 213] on button "Yes, it's correct" at bounding box center [349, 207] width 47 height 14
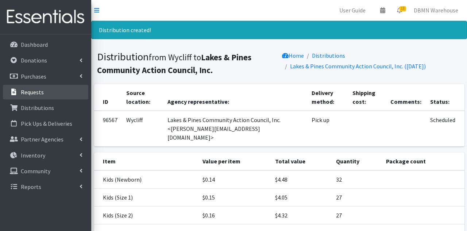
click at [34, 95] on p "Requests" at bounding box center [32, 91] width 23 height 7
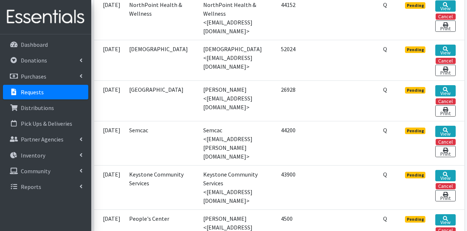
scroll to position [501, 0]
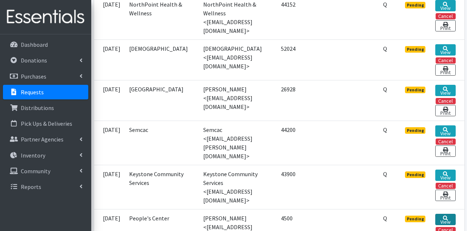
click at [447, 213] on link "View" at bounding box center [445, 218] width 20 height 11
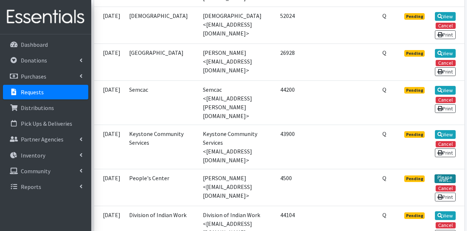
scroll to position [536, 0]
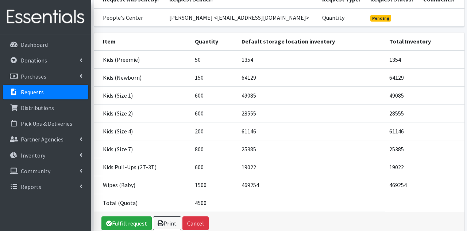
scroll to position [117, 0]
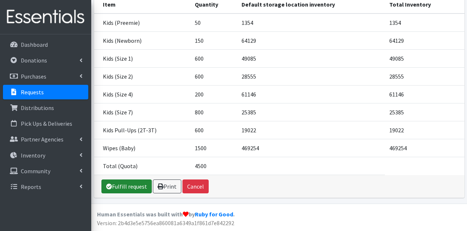
click at [127, 185] on link "Fulfill request" at bounding box center [126, 186] width 50 height 14
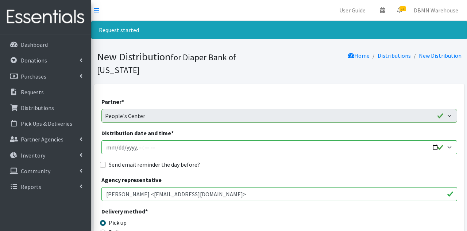
click at [117, 140] on input "Distribution date and time *" at bounding box center [279, 147] width 356 height 14
type input "[DATE]T09:30"
click at [102, 162] on input "Send email reminder the day before?" at bounding box center [103, 165] width 6 height 6
checkbox input "true"
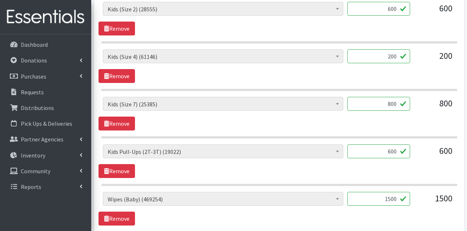
scroll to position [552, 0]
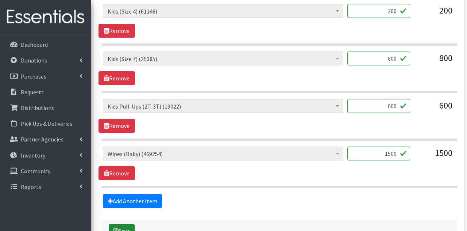
click at [122, 224] on button "Save" at bounding box center [122, 231] width 26 height 14
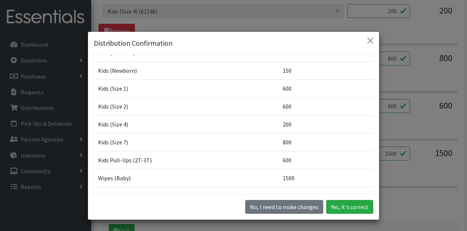
scroll to position [61, 0]
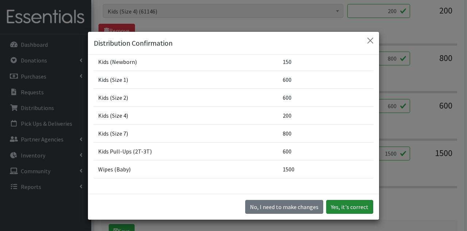
click at [360, 213] on button "Yes, it's correct" at bounding box center [349, 207] width 47 height 14
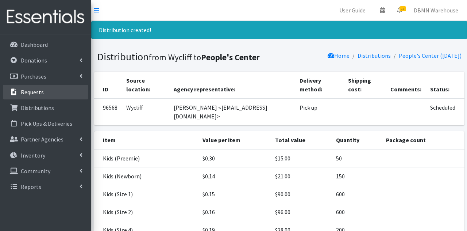
click at [26, 90] on p "Requests" at bounding box center [32, 91] width 23 height 7
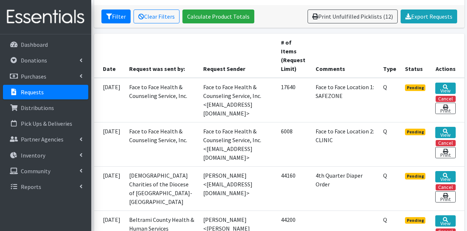
scroll to position [135, 0]
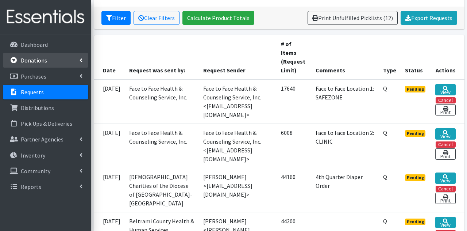
click at [28, 59] on p "Donations" at bounding box center [34, 60] width 26 height 7
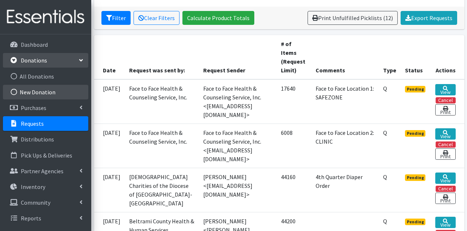
click at [31, 89] on link "New Donation" at bounding box center [45, 92] width 85 height 15
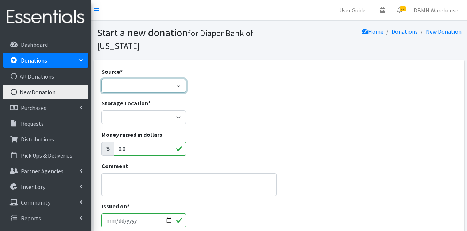
click at [116, 82] on select "Product Drive Manufacturer Donation Site Misc. Donation" at bounding box center [143, 86] width 85 height 14
select select "Misc. Donation"
click at [101, 79] on select "Product Drive Manufacturer Donation Site Misc. Donation" at bounding box center [143, 86] width 85 height 14
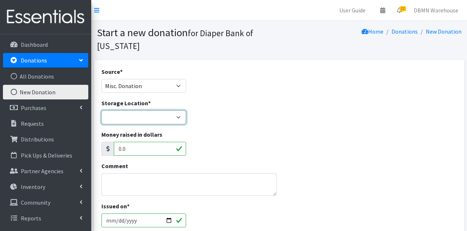
click at [112, 120] on select "Diaper Co-op Direct Shipment Wycliff" at bounding box center [143, 117] width 85 height 14
select select "434"
click at [101, 110] on select "Diaper Co-op Direct Shipment Wycliff" at bounding box center [143, 117] width 85 height 14
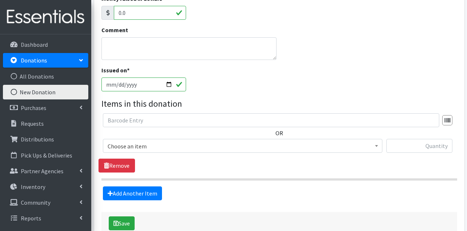
scroll to position [144, 0]
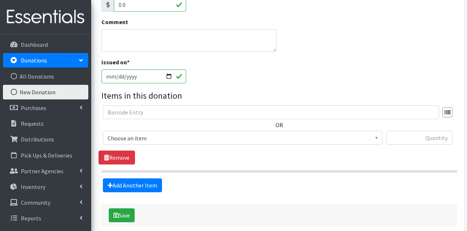
click at [367, 139] on span "Choose an item" at bounding box center [243, 138] width 270 height 10
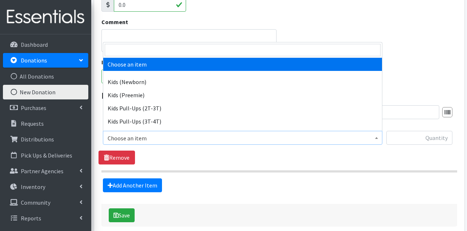
select select "11351"
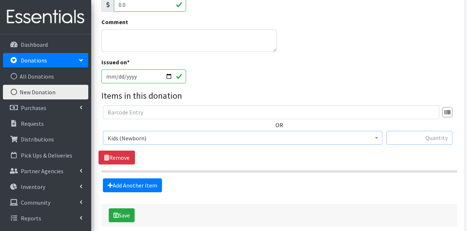
click at [426, 139] on input "text" at bounding box center [419, 138] width 66 height 14
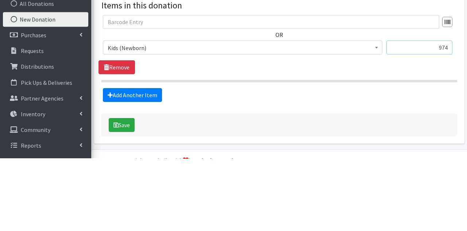
scroll to position [161, 0]
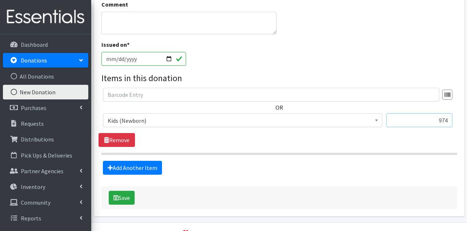
type input "974"
click at [118, 165] on link "Add Another Item" at bounding box center [132, 168] width 59 height 14
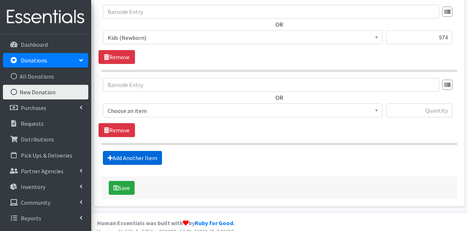
scroll to position [251, 0]
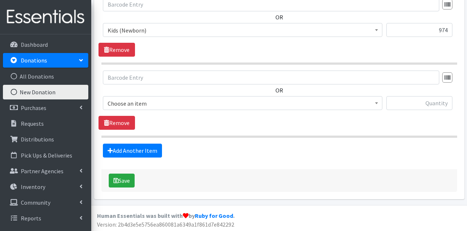
click at [375, 102] on span at bounding box center [376, 101] width 7 height 11
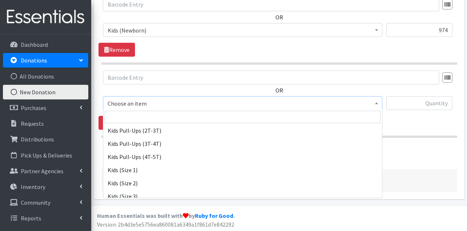
scroll to position [45, 0]
select select "11350"
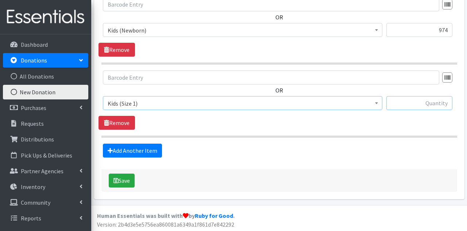
click at [431, 102] on input "text" at bounding box center [419, 103] width 66 height 14
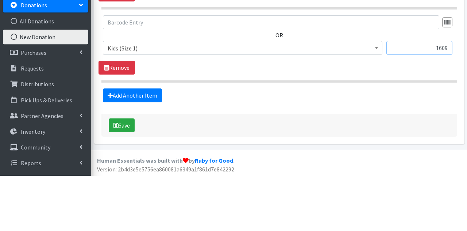
scroll to position [251, 0]
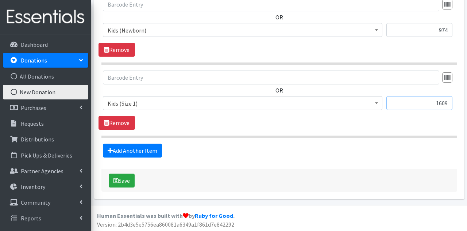
type input "1609"
click at [120, 148] on link "Add Another Item" at bounding box center [132, 150] width 59 height 14
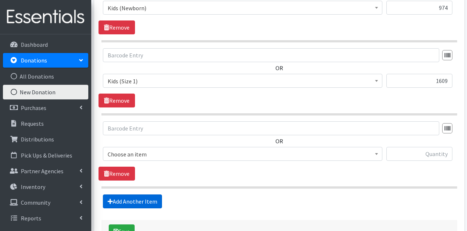
scroll to position [324, 0]
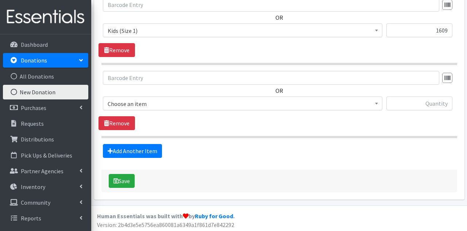
click at [116, 103] on span "Choose an item" at bounding box center [243, 104] width 270 height 10
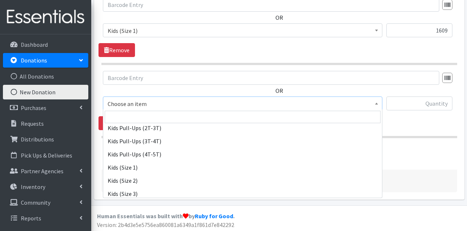
scroll to position [50, 0]
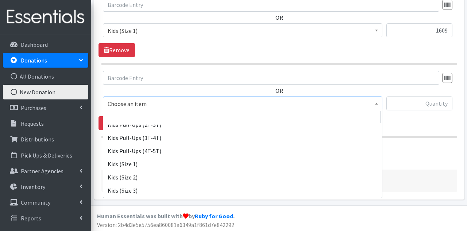
select select "11348"
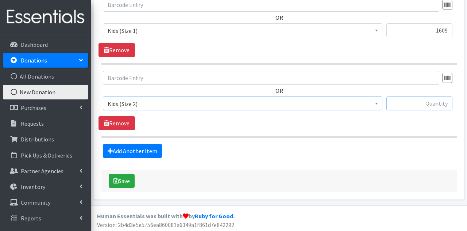
click at [423, 101] on input "text" at bounding box center [419, 103] width 66 height 14
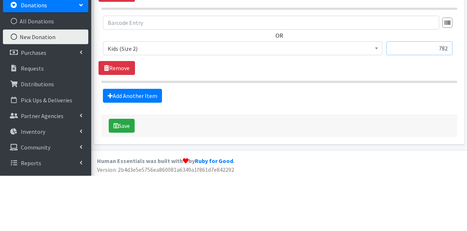
scroll to position [324, 0]
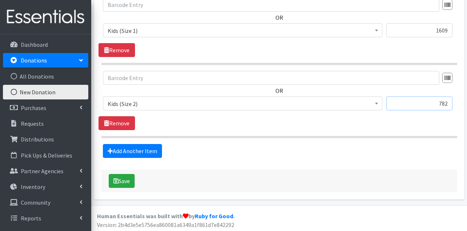
type input "782"
click at [112, 152] on icon at bounding box center [110, 151] width 5 height 6
click at [120, 148] on link "Add Another Item" at bounding box center [132, 151] width 59 height 14
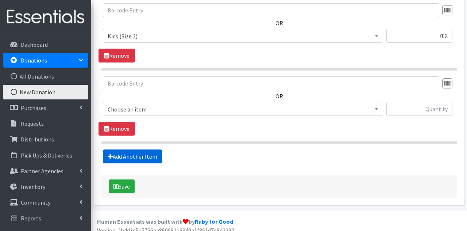
scroll to position [397, 0]
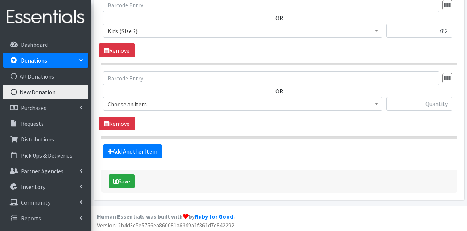
click at [114, 102] on span "Choose an item" at bounding box center [243, 104] width 270 height 10
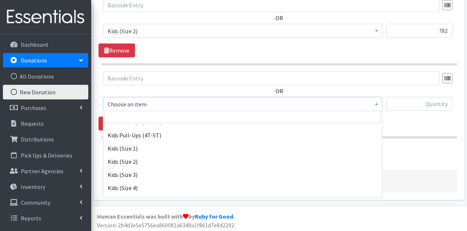
scroll to position [66, 0]
select select "11361"
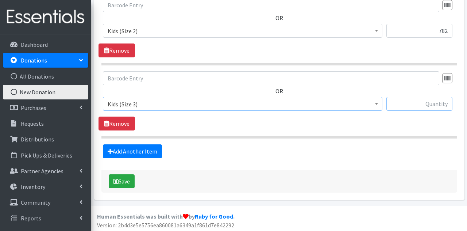
click at [431, 103] on input "text" at bounding box center [419, 104] width 66 height 14
type input "1081"
click at [116, 149] on link "Add Another Item" at bounding box center [132, 151] width 59 height 14
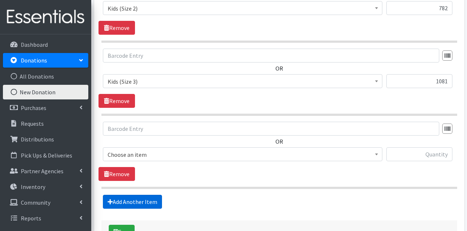
scroll to position [469, 0]
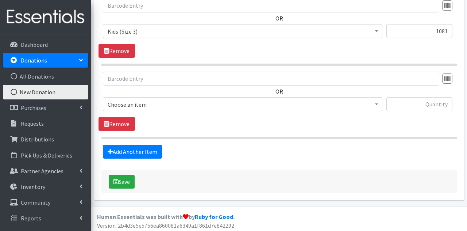
click at [116, 103] on span "Choose an item" at bounding box center [243, 104] width 270 height 10
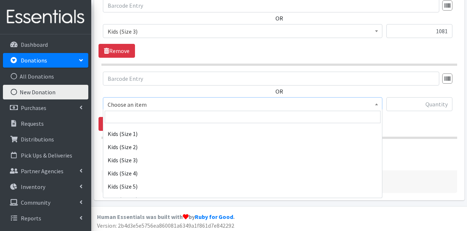
scroll to position [81, 0]
select select "11349"
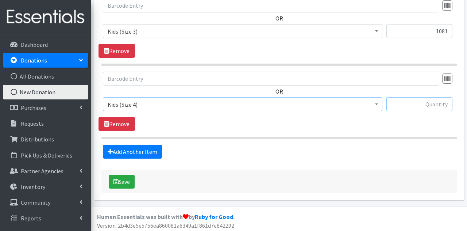
click at [434, 104] on input "text" at bounding box center [419, 104] width 66 height 14
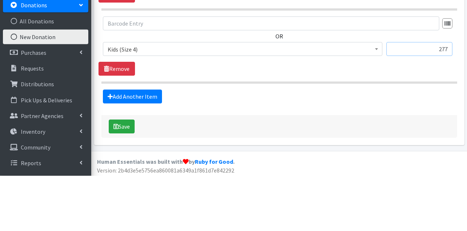
scroll to position [469, 0]
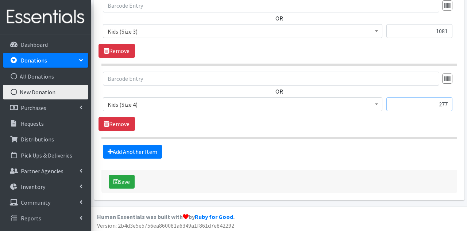
type input "277"
click at [120, 148] on link "Add Another Item" at bounding box center [132, 152] width 59 height 14
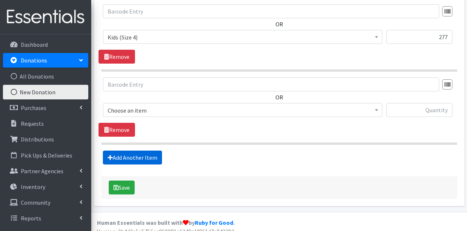
scroll to position [542, 0]
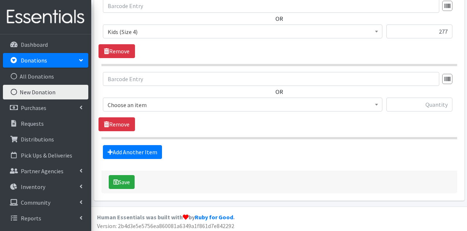
click at [120, 102] on span "Choose an item" at bounding box center [243, 105] width 270 height 10
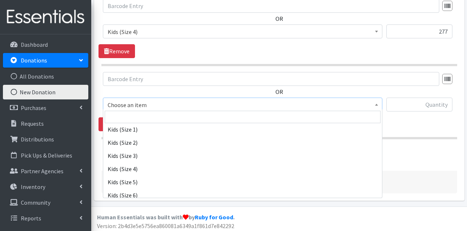
scroll to position [93, 0]
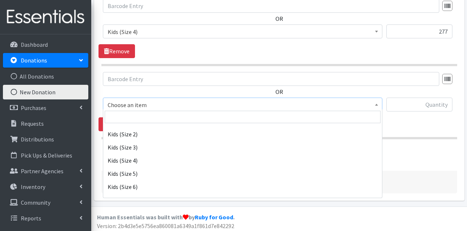
select select "11322"
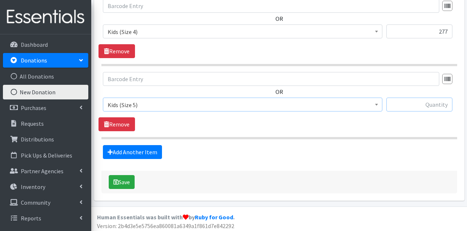
click at [431, 102] on input "text" at bounding box center [419, 104] width 66 height 14
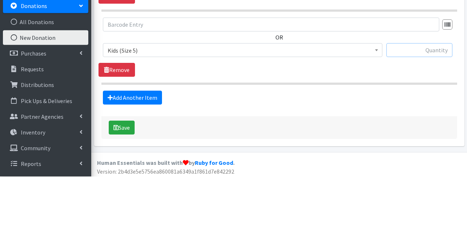
scroll to position [542, 0]
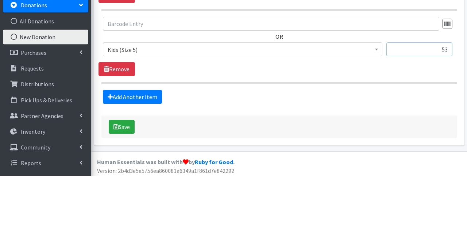
type input "5"
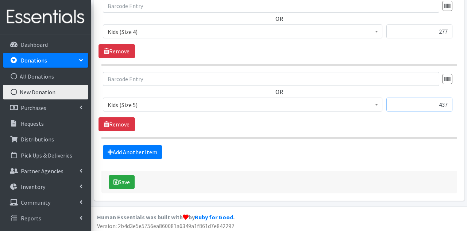
type input "437"
click at [120, 148] on link "Add Another Item" at bounding box center [132, 152] width 59 height 14
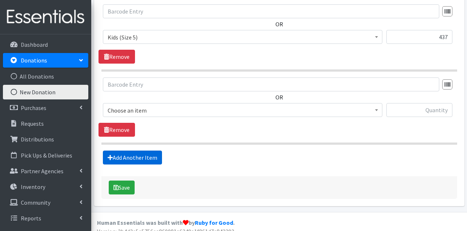
scroll to position [615, 0]
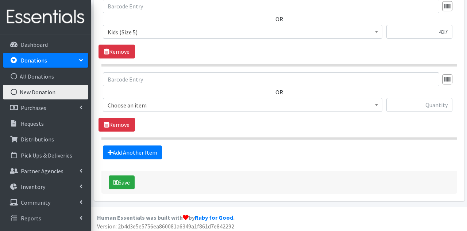
click at [116, 103] on span "Choose an item" at bounding box center [243, 105] width 270 height 10
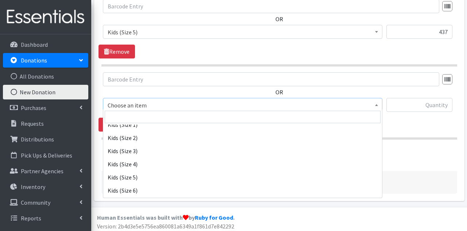
scroll to position [94, 0]
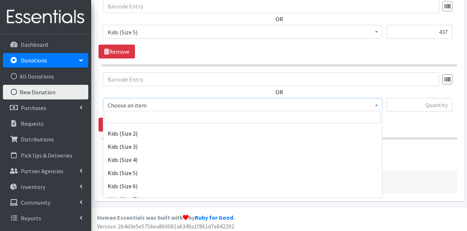
select select "11346"
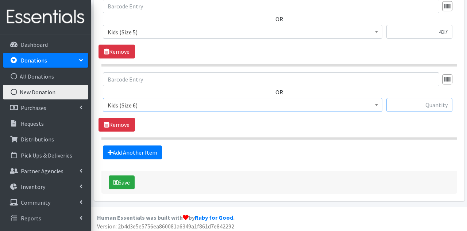
click at [421, 100] on input "text" at bounding box center [419, 105] width 66 height 14
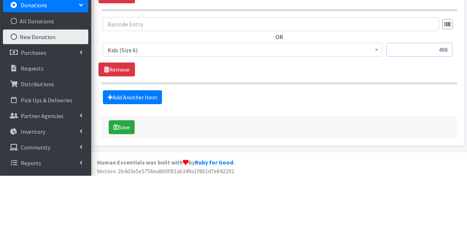
scroll to position [615, 0]
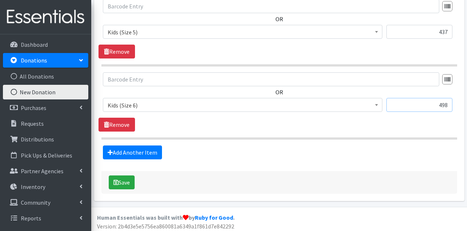
type input "498"
click at [115, 150] on link "Add Another Item" at bounding box center [132, 152] width 59 height 14
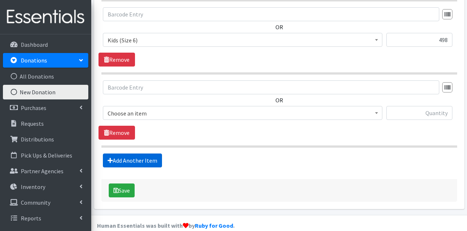
scroll to position [687, 0]
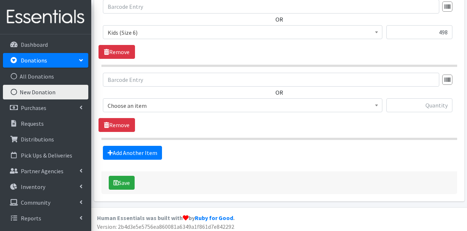
click at [120, 102] on span "Choose an item" at bounding box center [243, 105] width 270 height 10
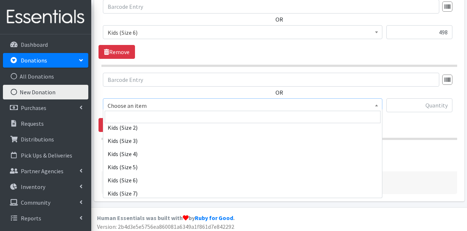
scroll to position [101, 0]
select select "14461"
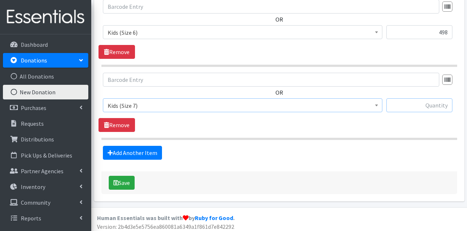
click at [423, 104] on input "text" at bounding box center [419, 105] width 66 height 14
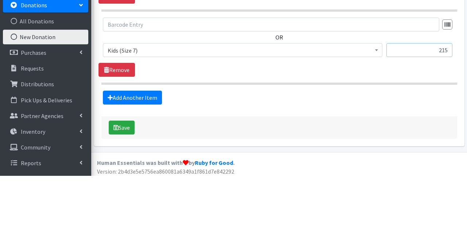
scroll to position [687, 0]
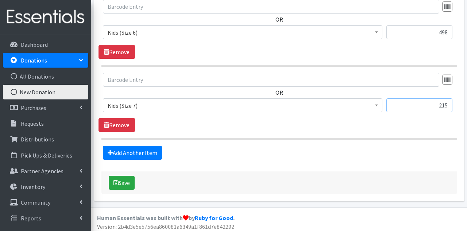
type input "215"
click at [120, 148] on link "Add Another Item" at bounding box center [132, 153] width 59 height 14
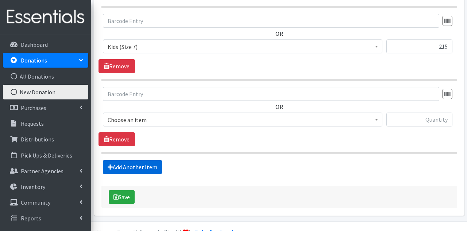
scroll to position [760, 0]
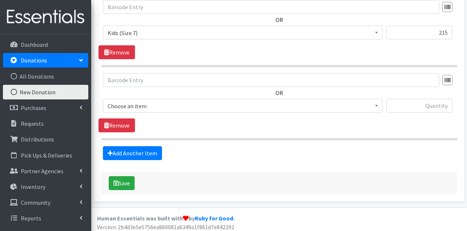
click at [120, 102] on span "Choose an item" at bounding box center [243, 106] width 270 height 10
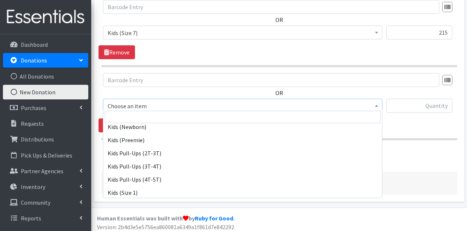
scroll to position [22, 0]
select select "11344"
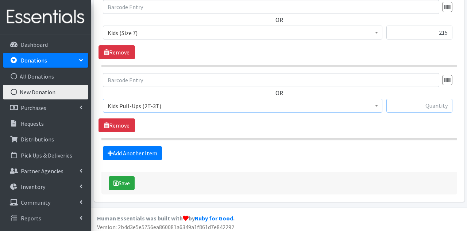
click at [424, 106] on input "text" at bounding box center [419, 106] width 66 height 14
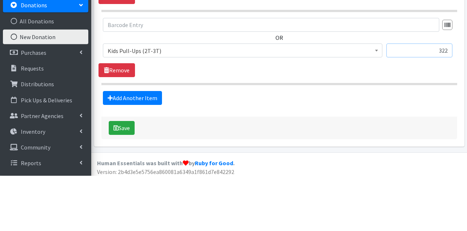
scroll to position [760, 0]
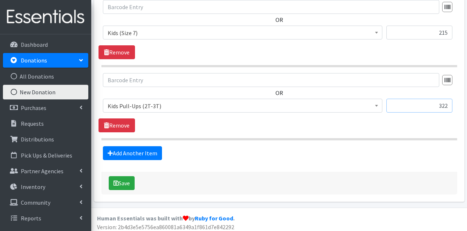
type input "322"
click at [112, 150] on icon at bounding box center [110, 153] width 5 height 6
click at [120, 148] on link "Add Another Item" at bounding box center [132, 153] width 59 height 14
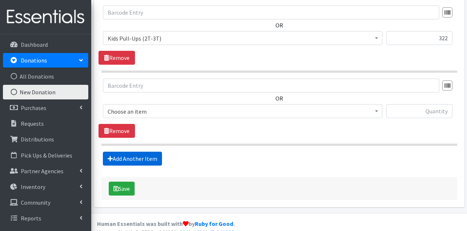
scroll to position [832, 0]
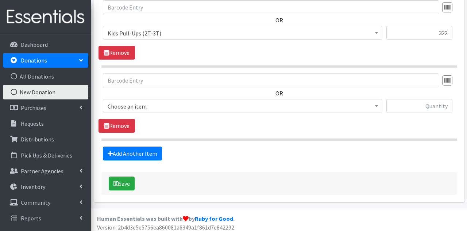
click at [115, 103] on span "Choose an item" at bounding box center [243, 106] width 270 height 10
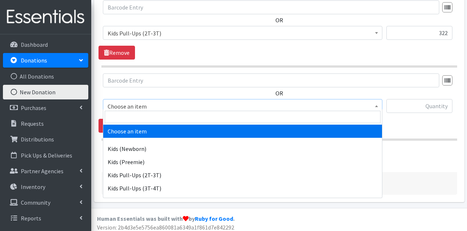
select select "11340"
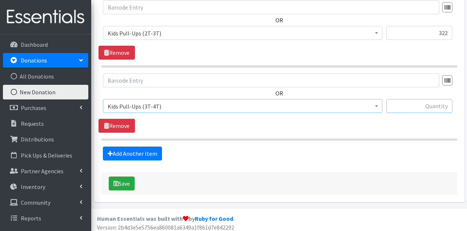
click at [431, 103] on input "text" at bounding box center [419, 106] width 66 height 14
type input "188"
click at [120, 148] on link "Add Another Item" at bounding box center [132, 153] width 59 height 14
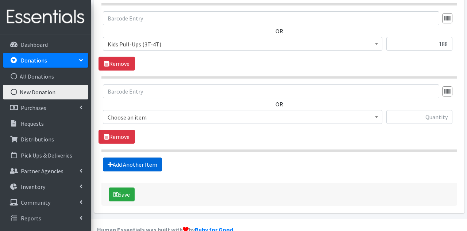
scroll to position [905, 0]
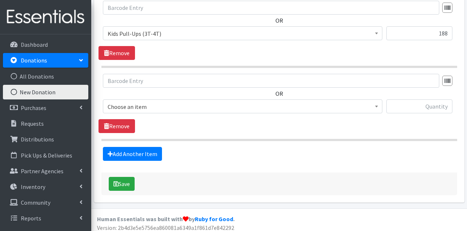
click at [116, 102] on span "Choose an item" at bounding box center [243, 106] width 270 height 10
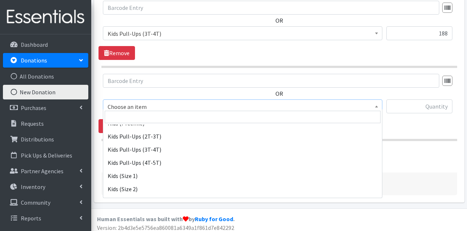
scroll to position [40, 0]
select select "11347"
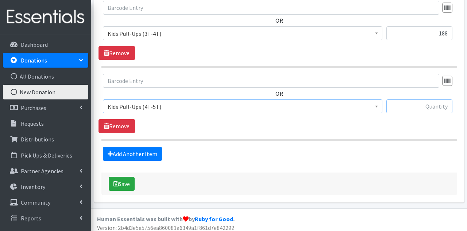
click at [432, 101] on input "text" at bounding box center [419, 106] width 66 height 14
type input "200"
click at [120, 148] on link "Add Another Item" at bounding box center [132, 154] width 59 height 14
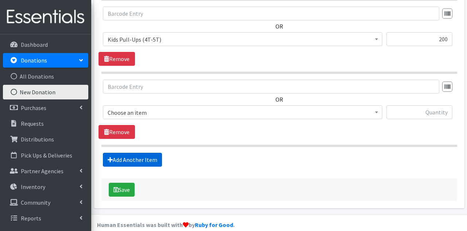
scroll to position [978, 0]
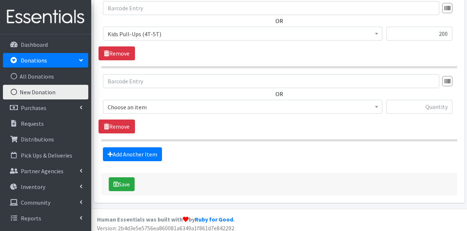
click at [113, 103] on span "Choose an item" at bounding box center [243, 107] width 270 height 10
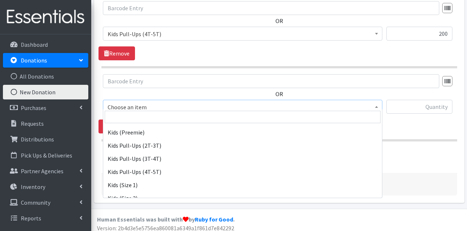
scroll to position [142, 0]
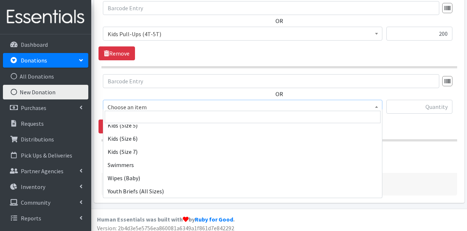
select select "11343"
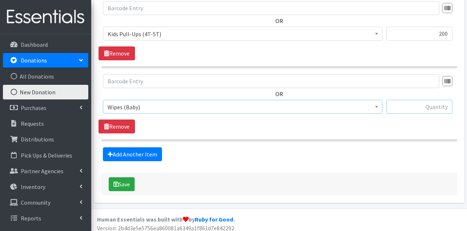
click at [428, 104] on input "text" at bounding box center [419, 107] width 66 height 14
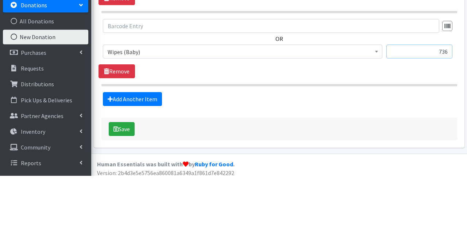
scroll to position [978, 0]
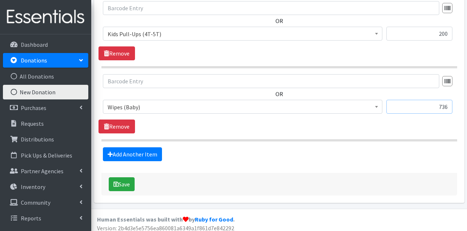
type input "736"
click at [120, 183] on button "Save" at bounding box center [122, 184] width 26 height 14
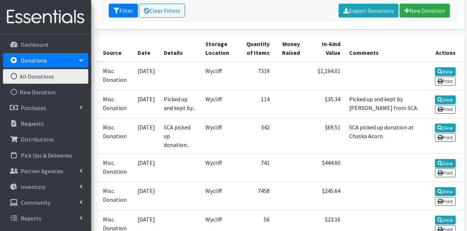
scroll to position [130, 0]
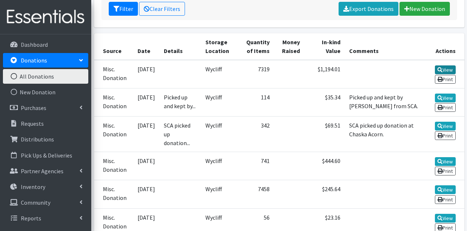
click at [446, 65] on link "View" at bounding box center [445, 69] width 21 height 9
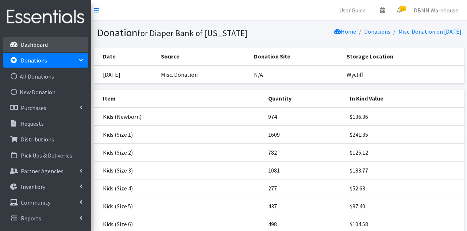
click at [36, 45] on p "Dashboard" at bounding box center [34, 44] width 27 height 7
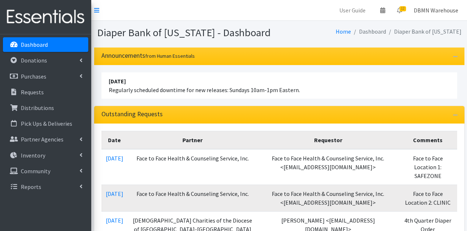
click at [427, 10] on link "DBMN Warehouse" at bounding box center [436, 10] width 56 height 15
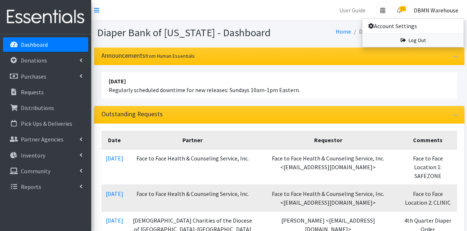
click at [417, 42] on link "Log Out" at bounding box center [412, 41] width 101 height 14
